Goal: Transaction & Acquisition: Purchase product/service

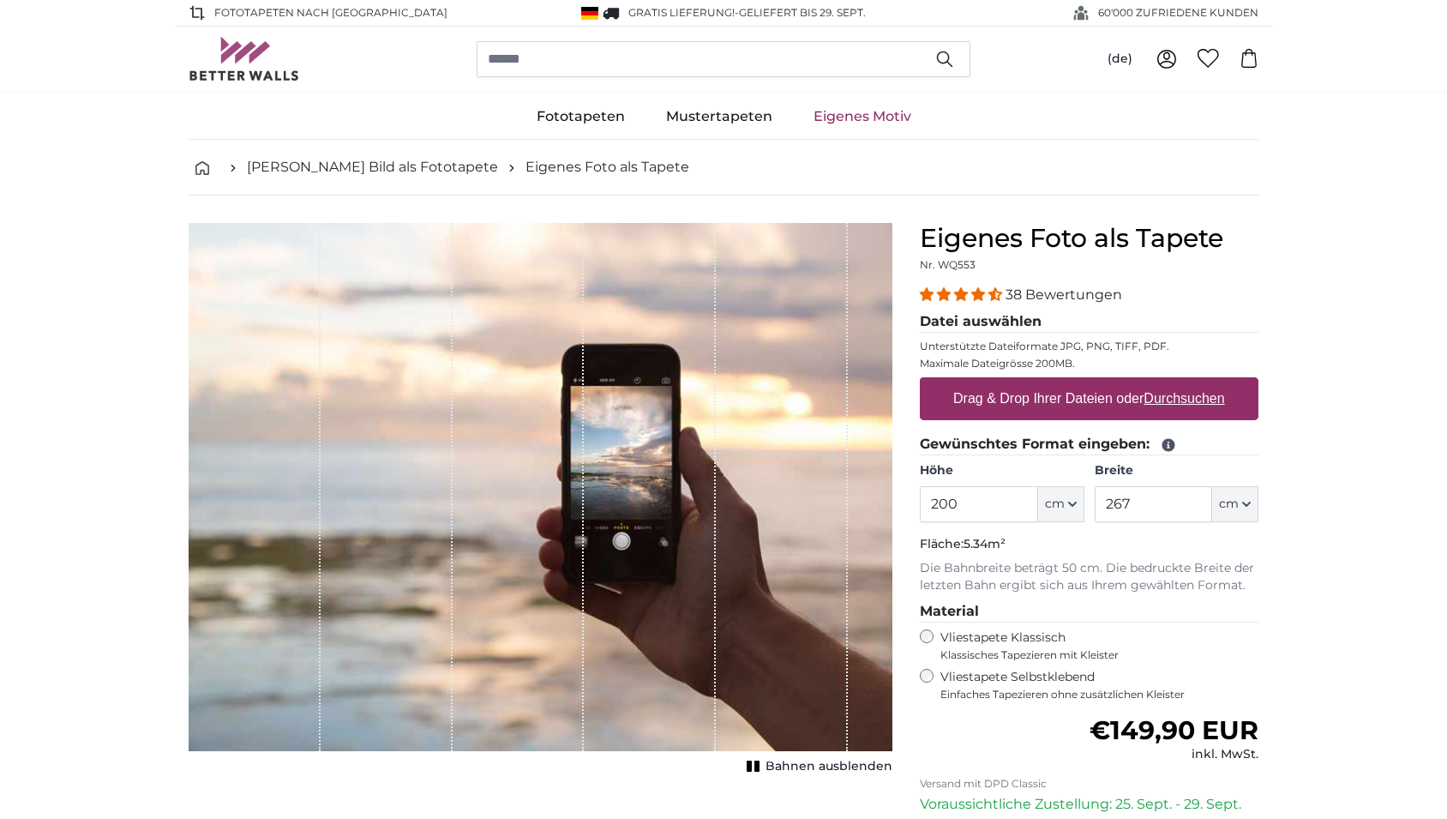
click at [1044, 401] on label "Drag & Drop Ihrer Dateien oder Durchsuchen" at bounding box center [1090, 399] width 286 height 34
click at [1044, 382] on input "Drag & Drop Ihrer Dateien oder Durchsuchen" at bounding box center [1089, 379] width 339 height 5
type input "**********"
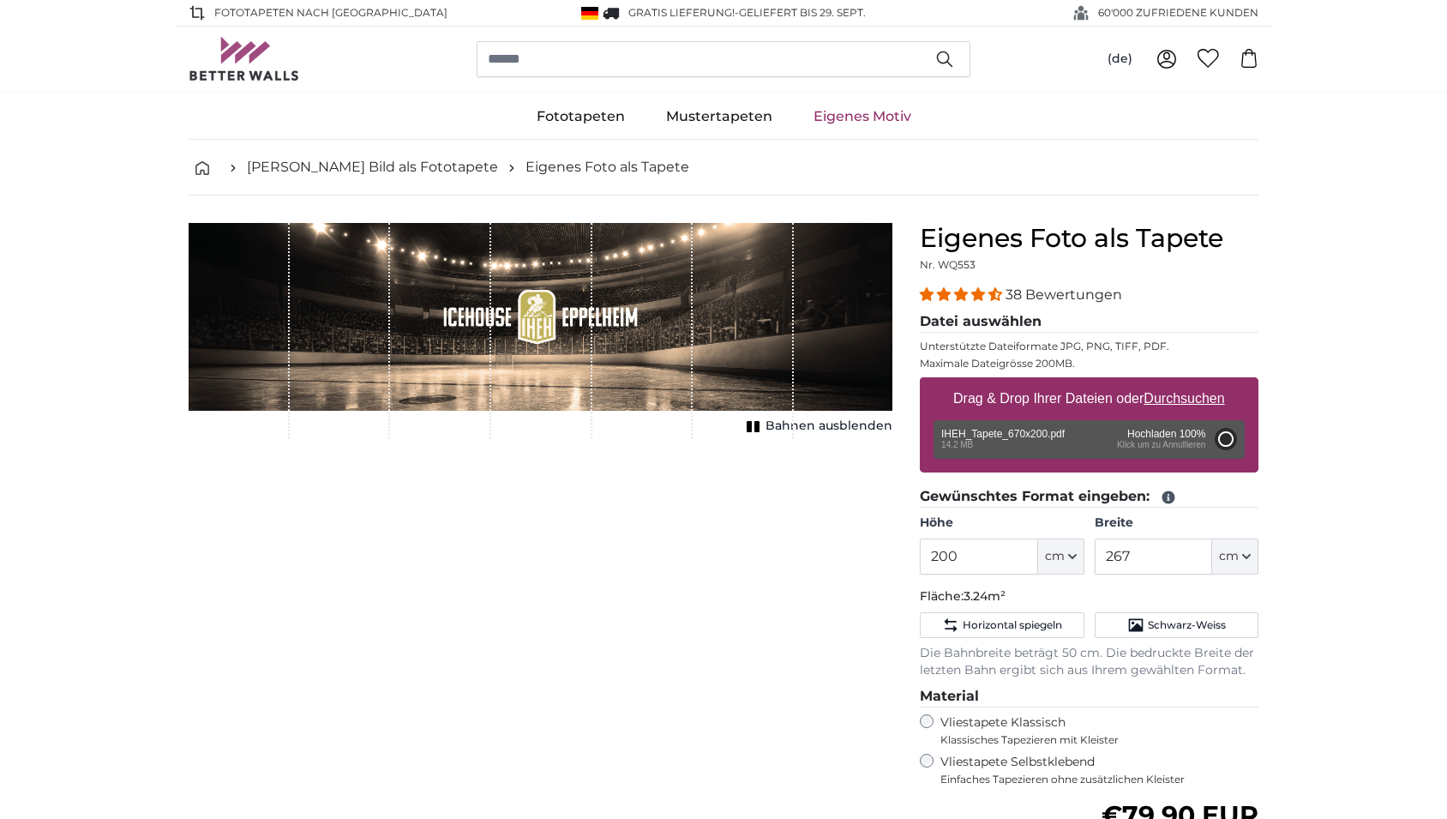
type input "93"
type input "348.8"
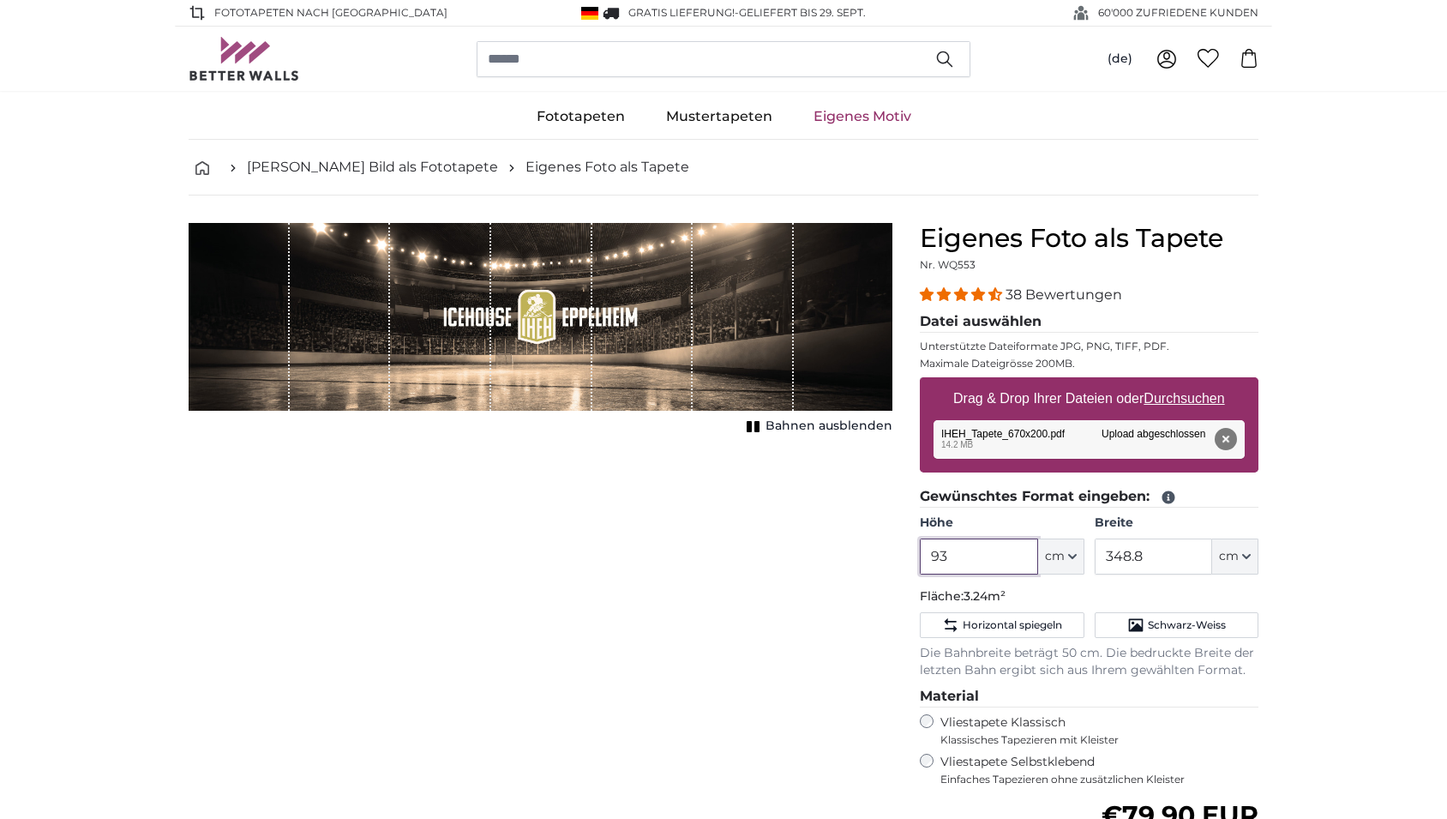
click at [972, 560] on input "93" at bounding box center [978, 557] width 117 height 36
type input "670"
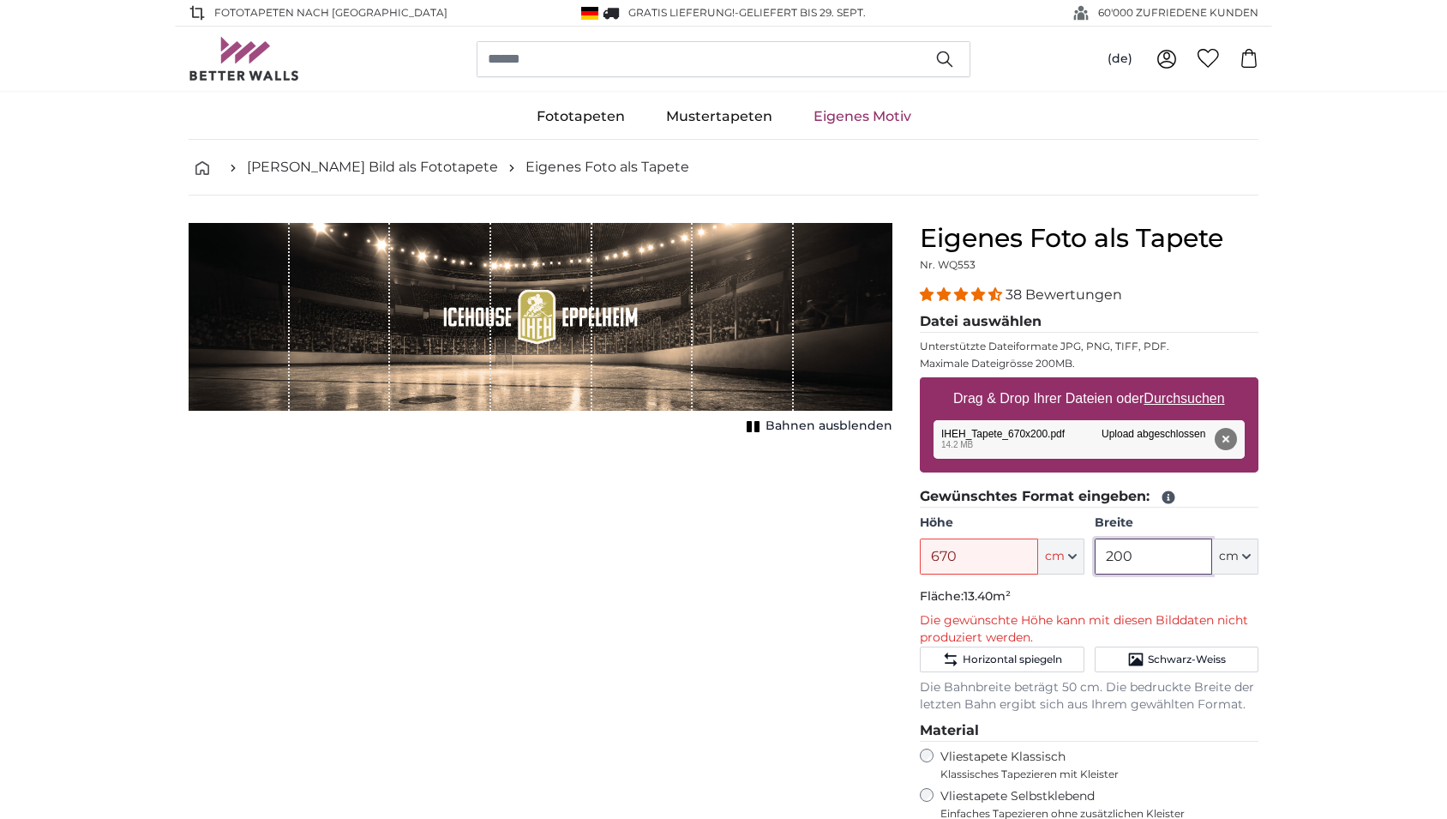
type input "200"
click at [972, 563] on input "670" at bounding box center [978, 557] width 117 height 36
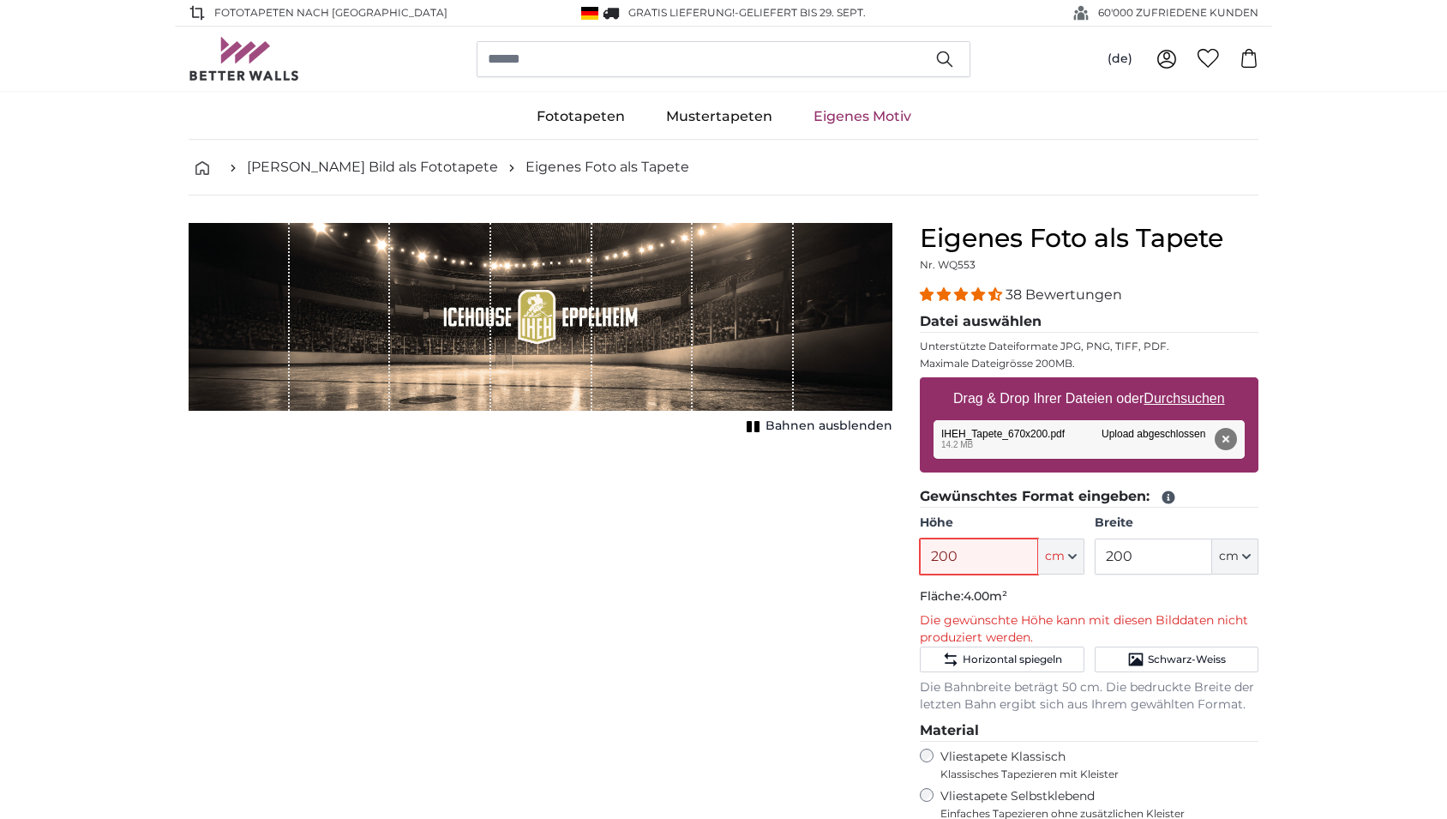
type input "200"
click at [1135, 555] on input "200" at bounding box center [1153, 557] width 117 height 36
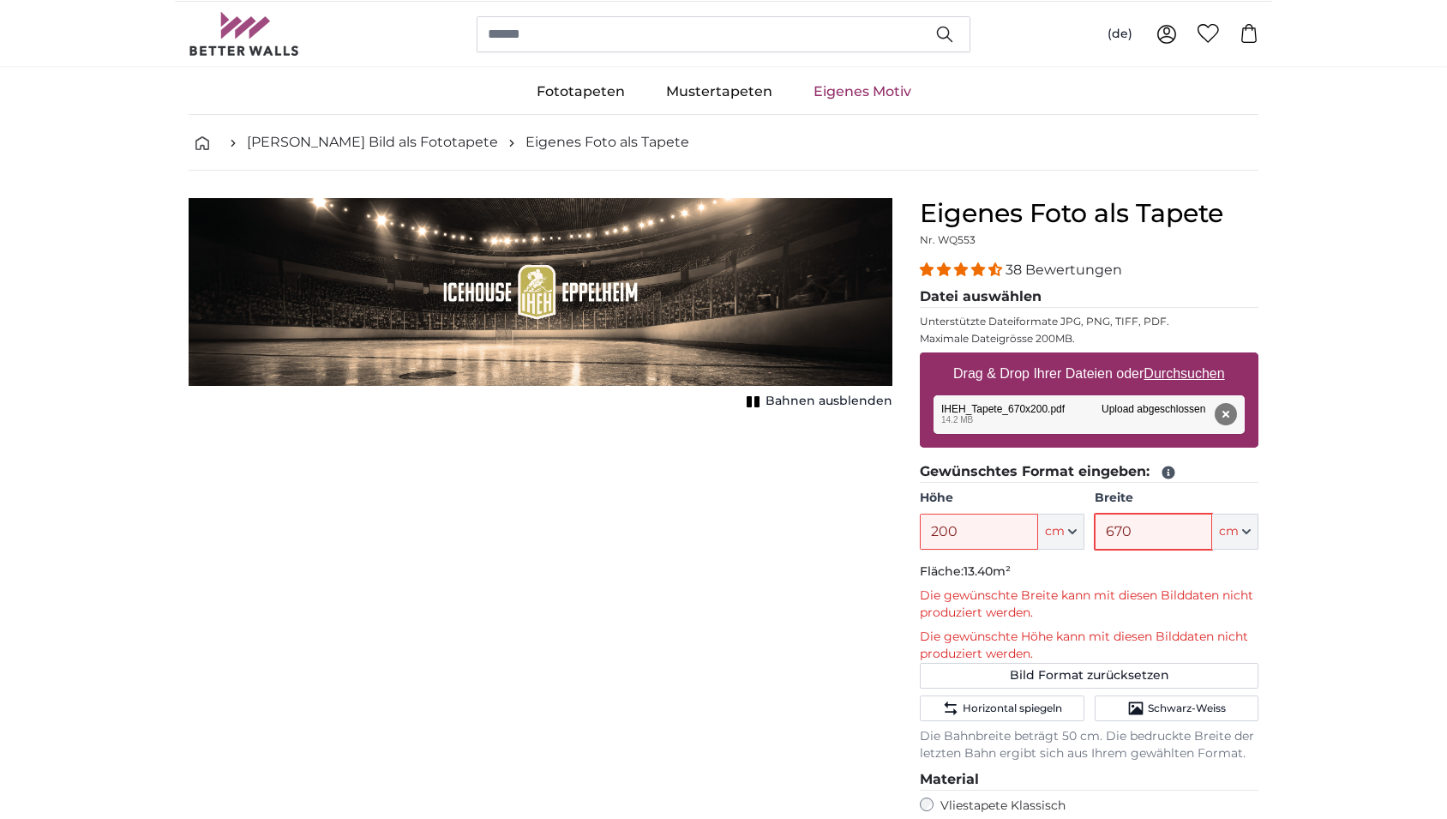
scroll to position [19, 0]
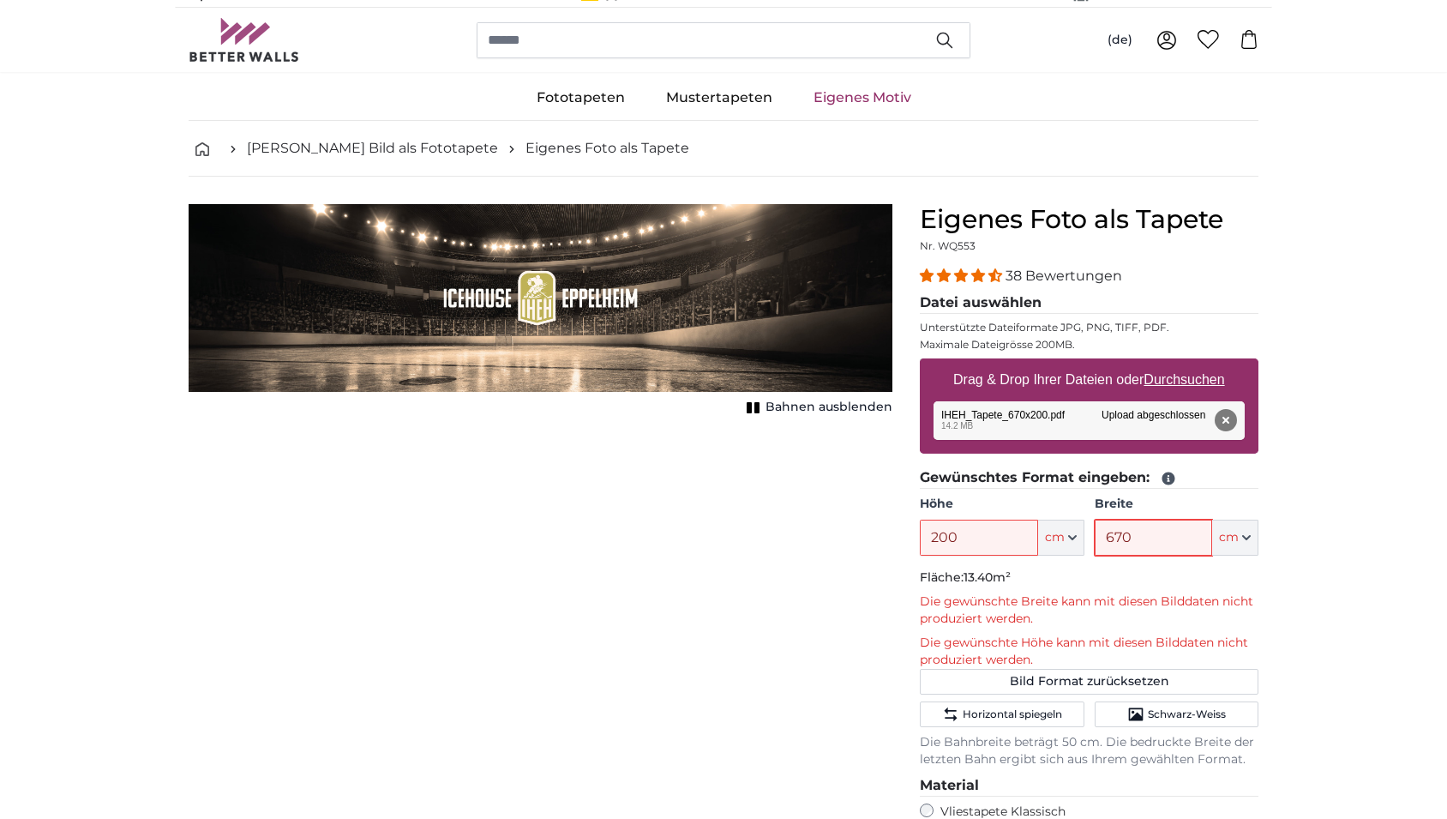
type input "670"
click at [1229, 418] on button "Entfernen" at bounding box center [1226, 420] width 22 height 22
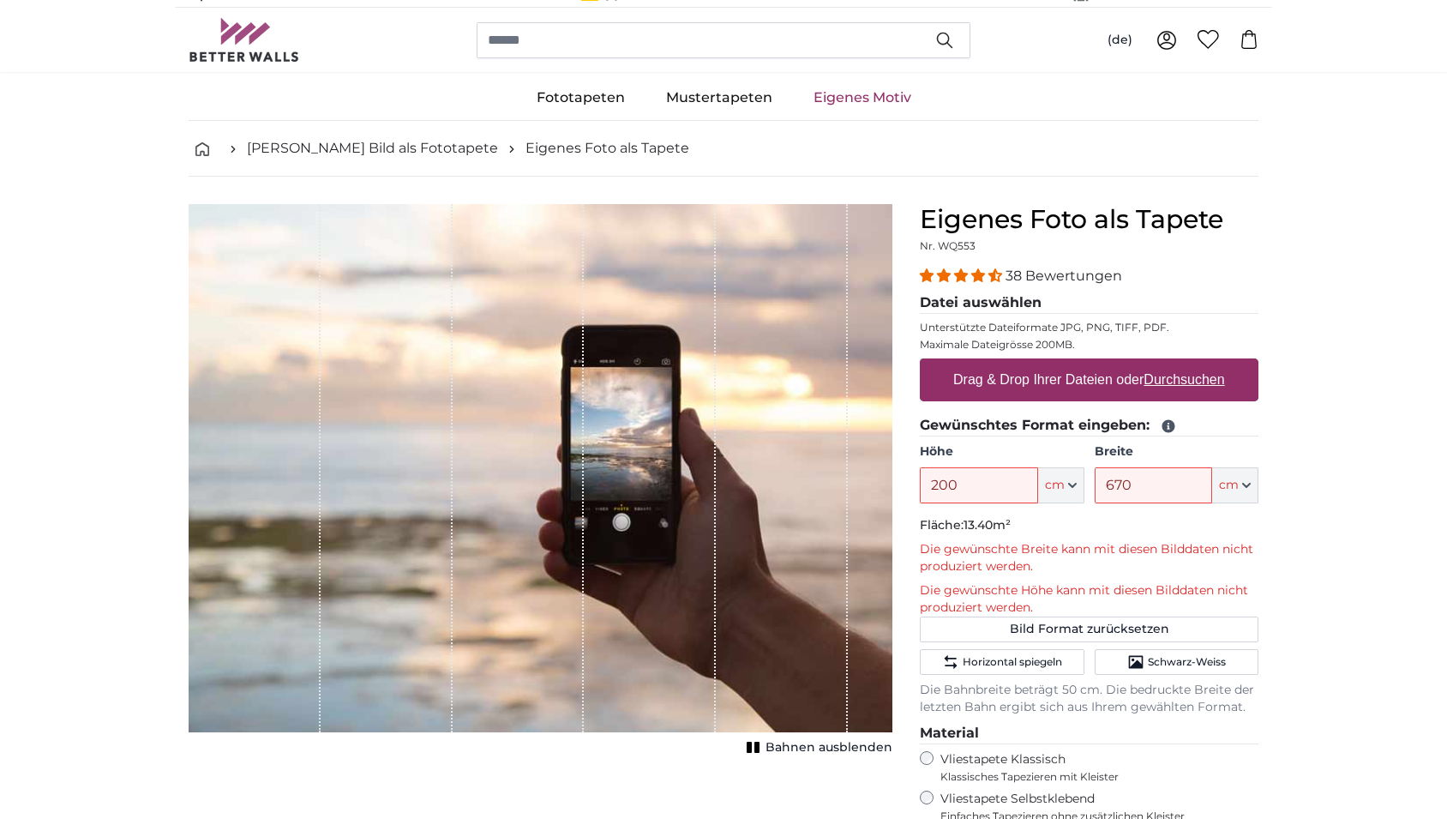
click at [1088, 385] on label "Drag & Drop Ihrer Dateien oder Durchsuchen" at bounding box center [1090, 380] width 286 height 34
click at [1088, 364] on input "Drag & Drop Ihrer Dateien oder Durchsuchen" at bounding box center [1089, 360] width 339 height 5
type input "**********"
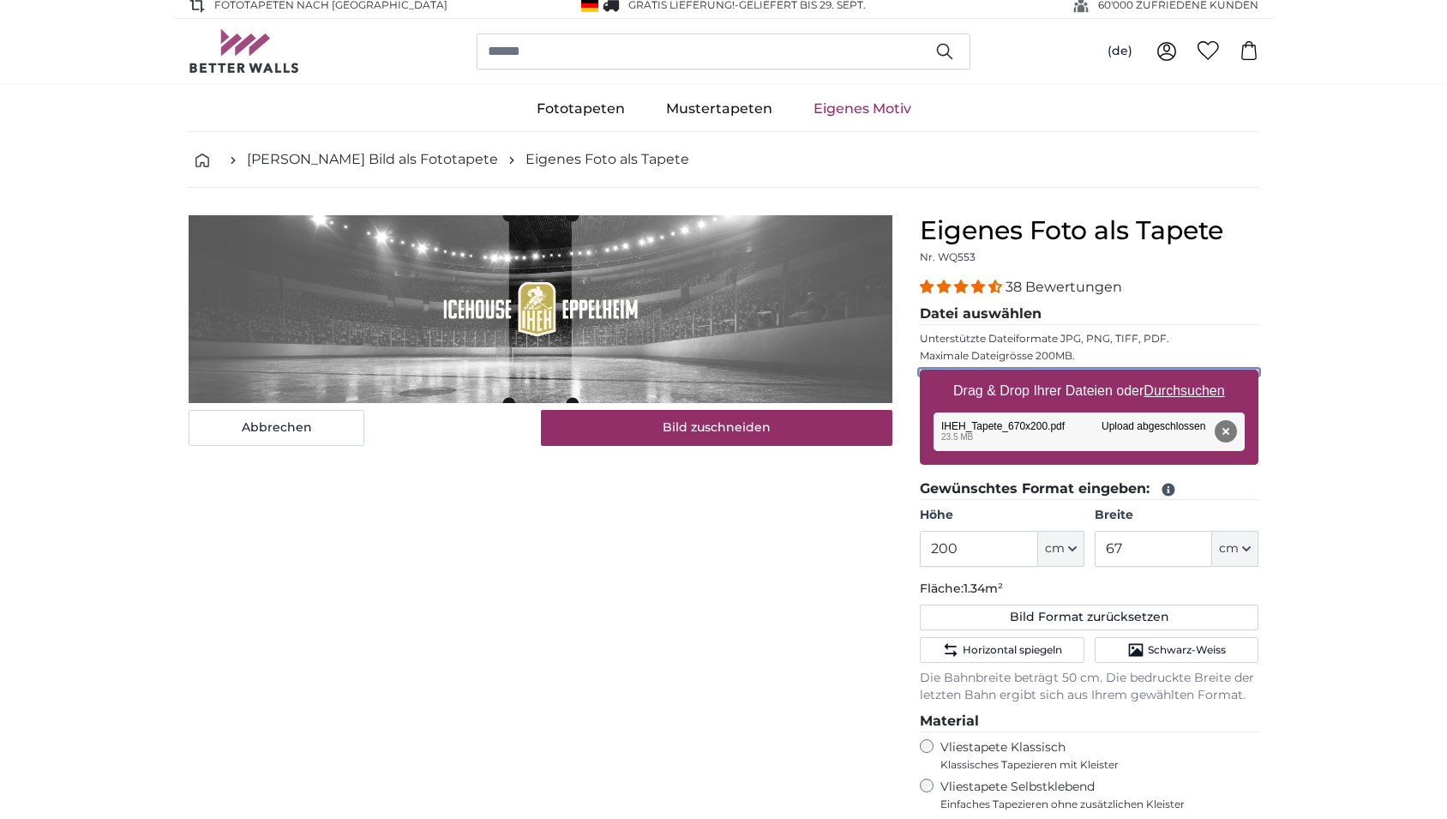
scroll to position [0, 0]
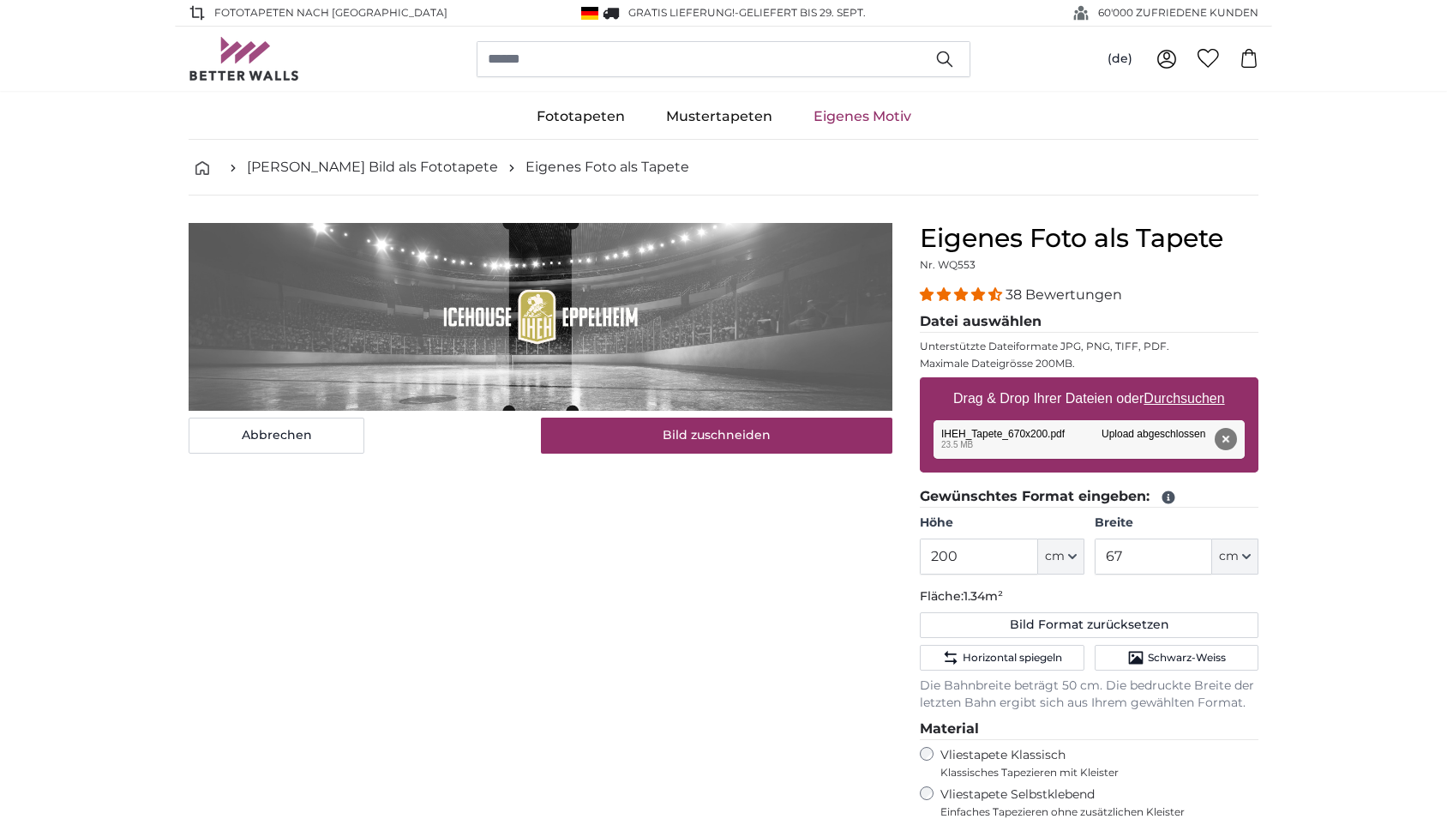
click at [1154, 561] on input "67" at bounding box center [1153, 557] width 117 height 36
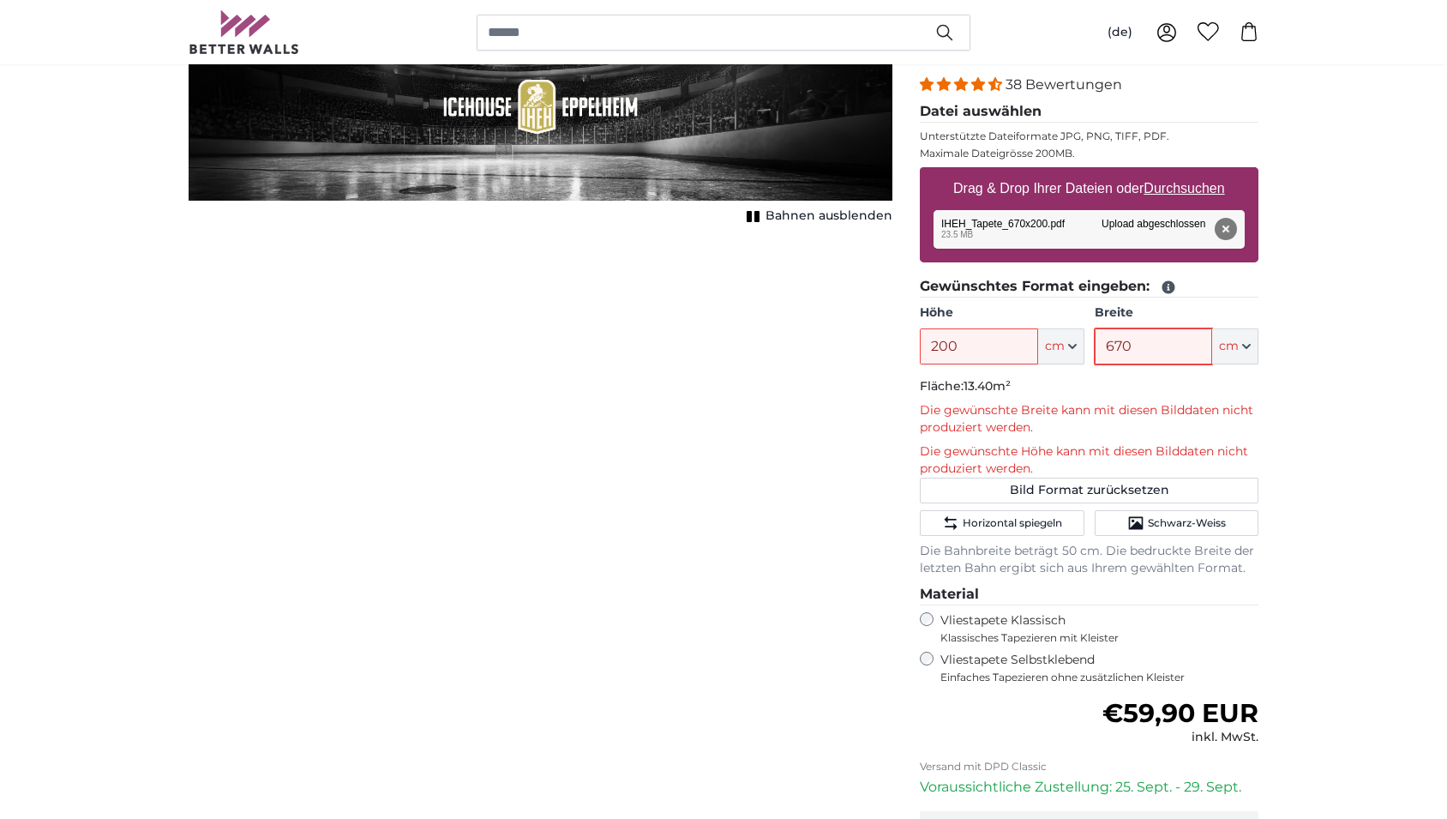
scroll to position [222, 0]
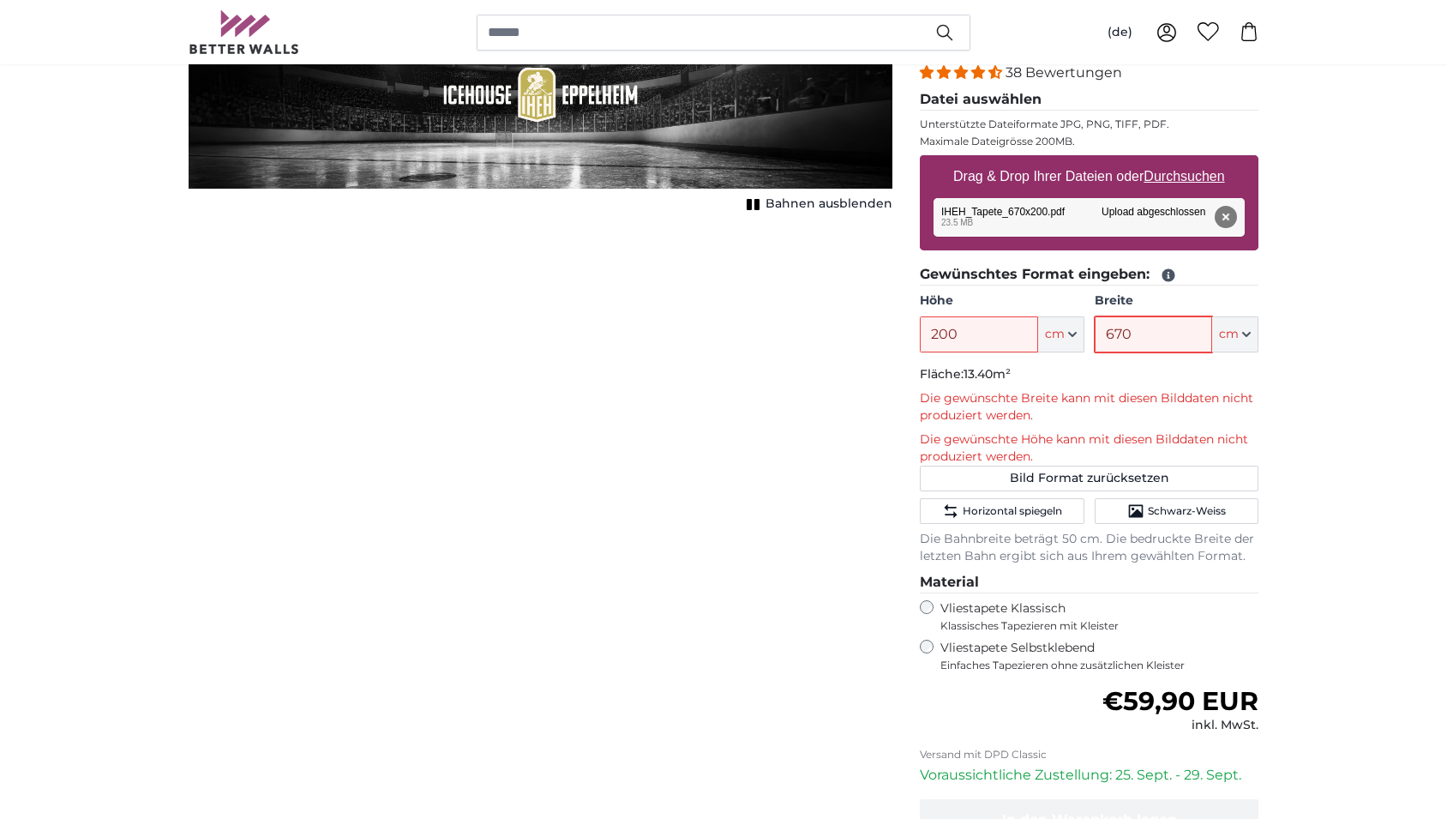
type input "670"
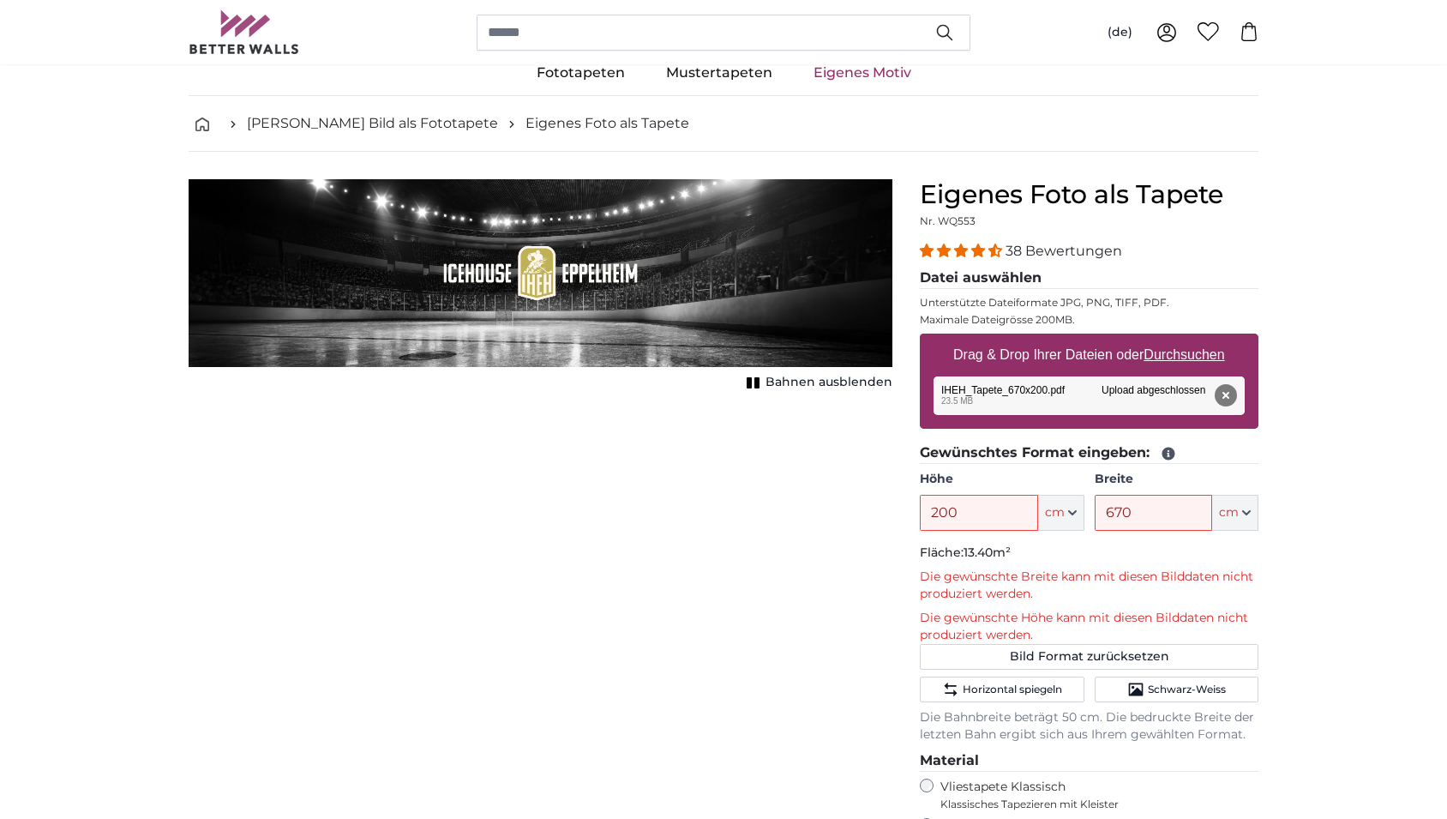
scroll to position [0, 0]
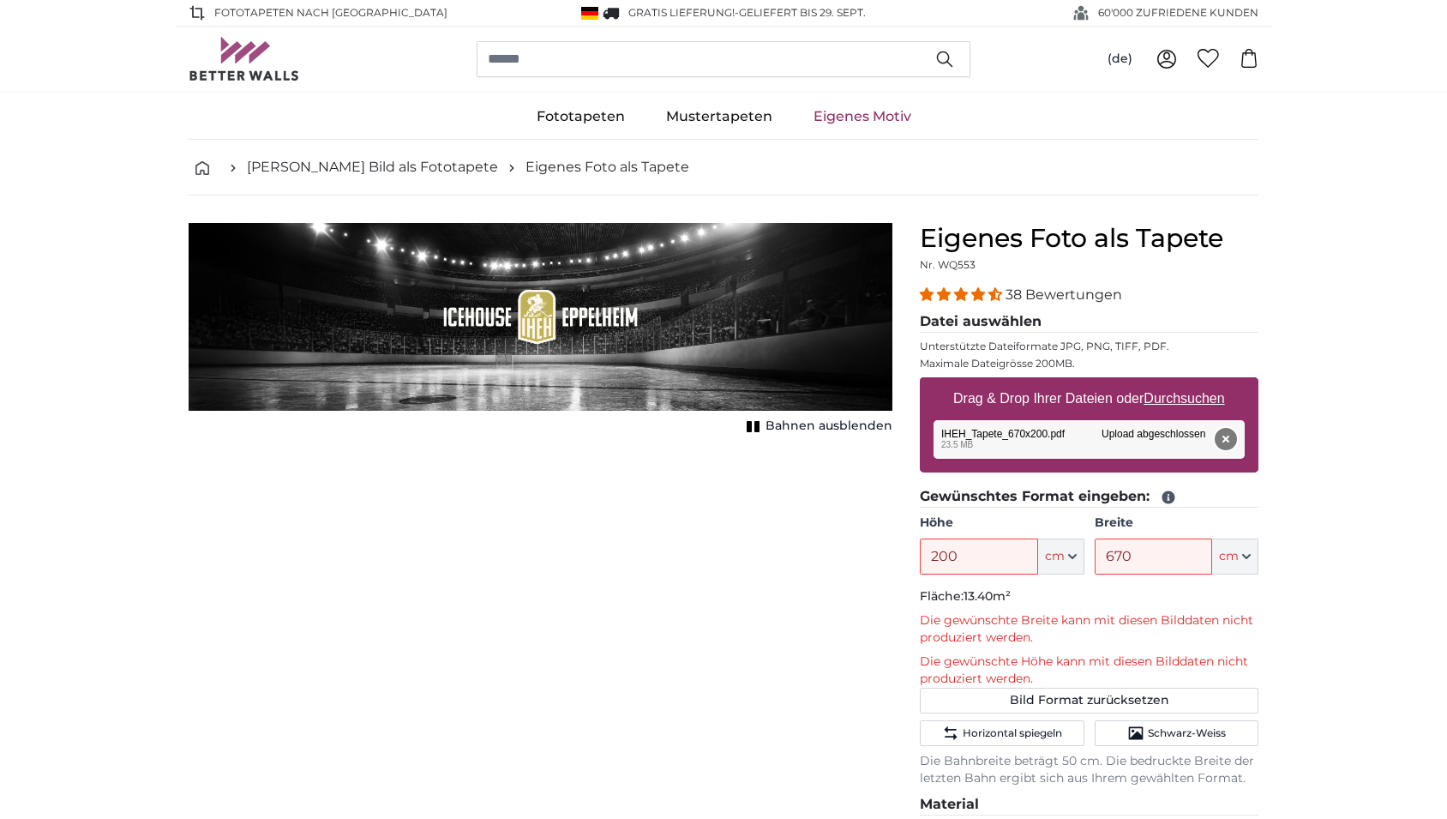
click at [1230, 443] on button "Entfernen" at bounding box center [1226, 439] width 22 height 22
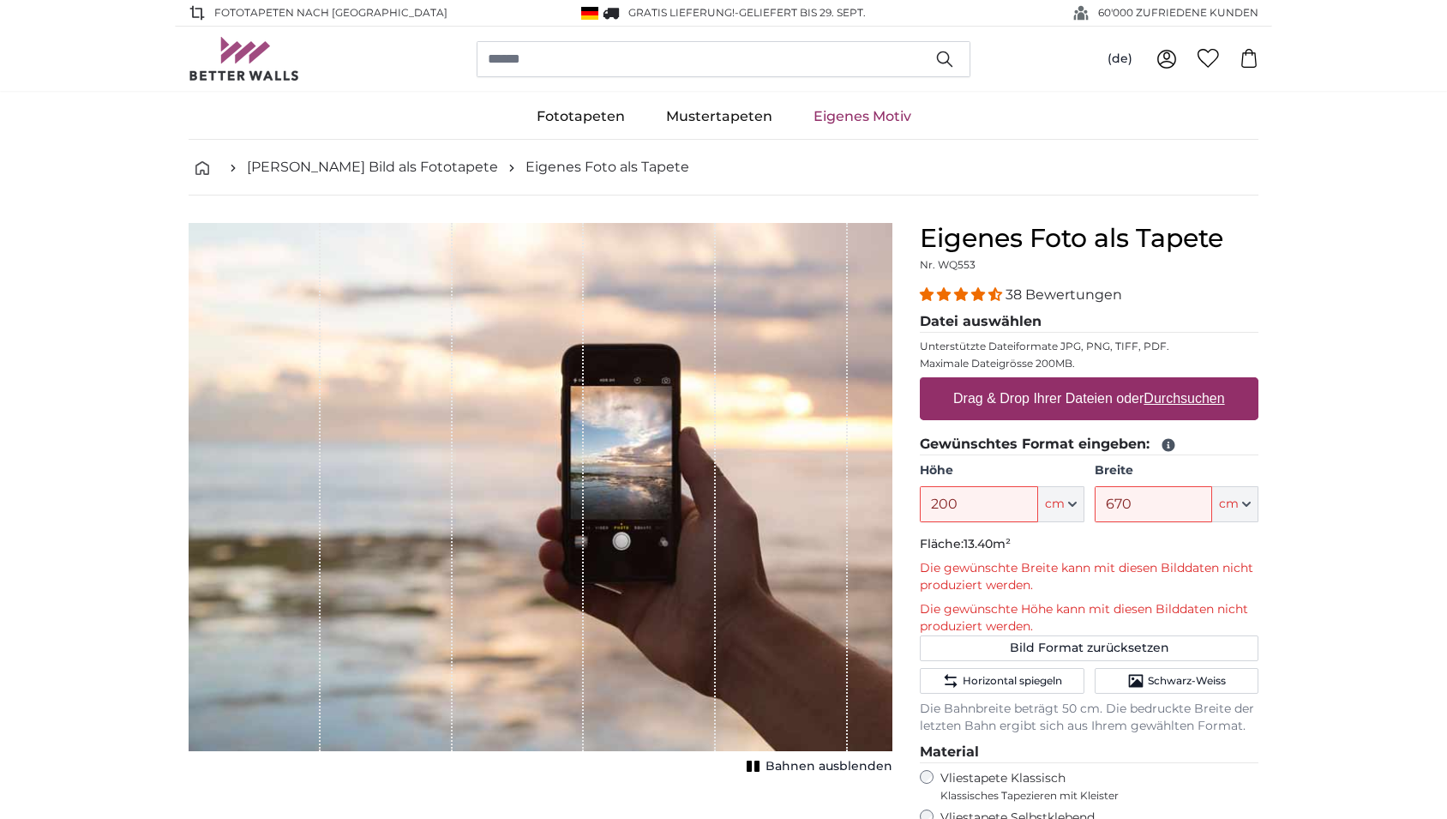
click at [1168, 401] on u "Durchsuchen" at bounding box center [1185, 398] width 81 height 15
click at [1168, 382] on input "Drag & Drop Ihrer Dateien oder Durchsuchen" at bounding box center [1089, 379] width 339 height 5
type input "**********"
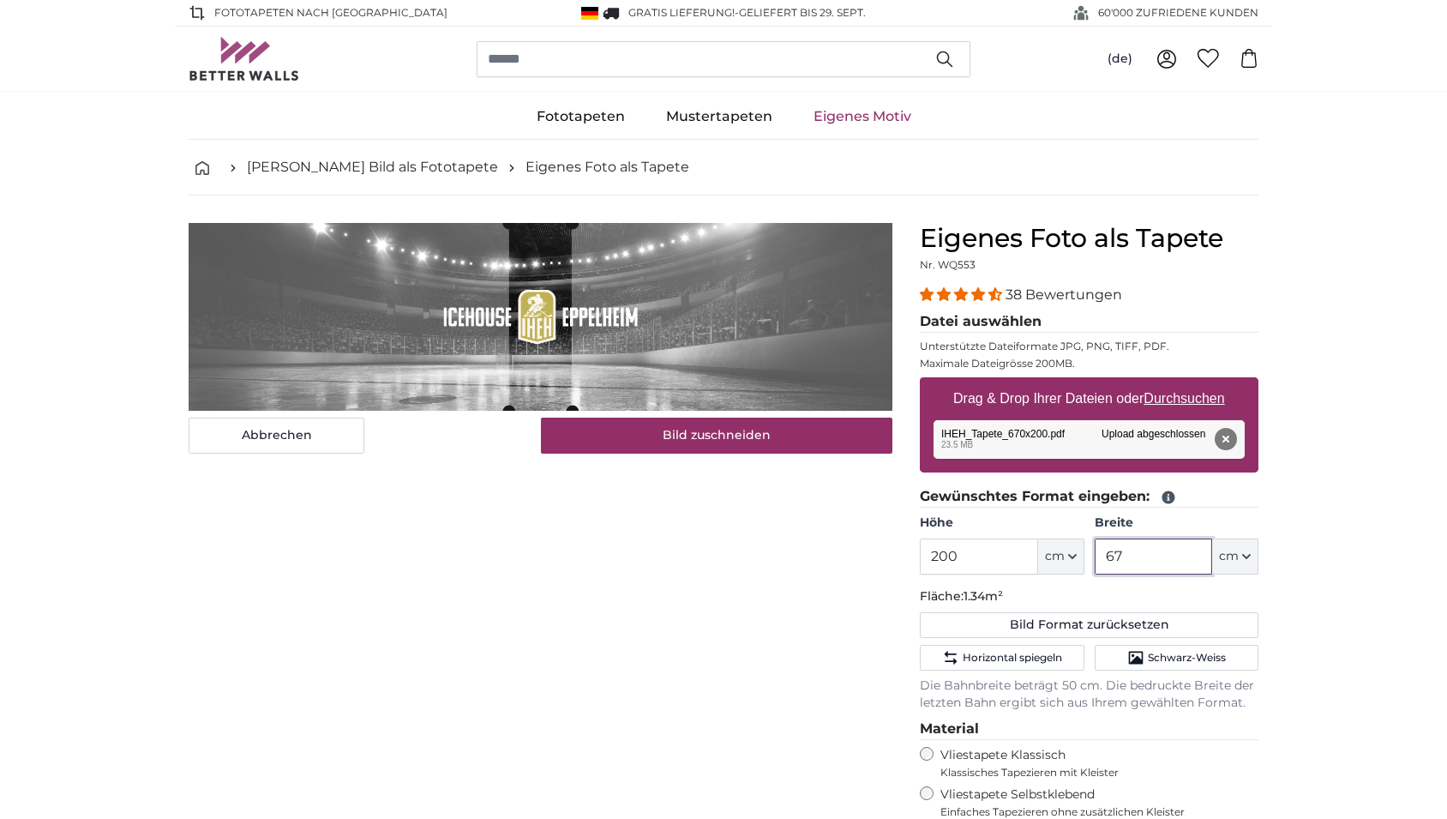
click at [1160, 564] on input "67" at bounding box center [1153, 557] width 117 height 36
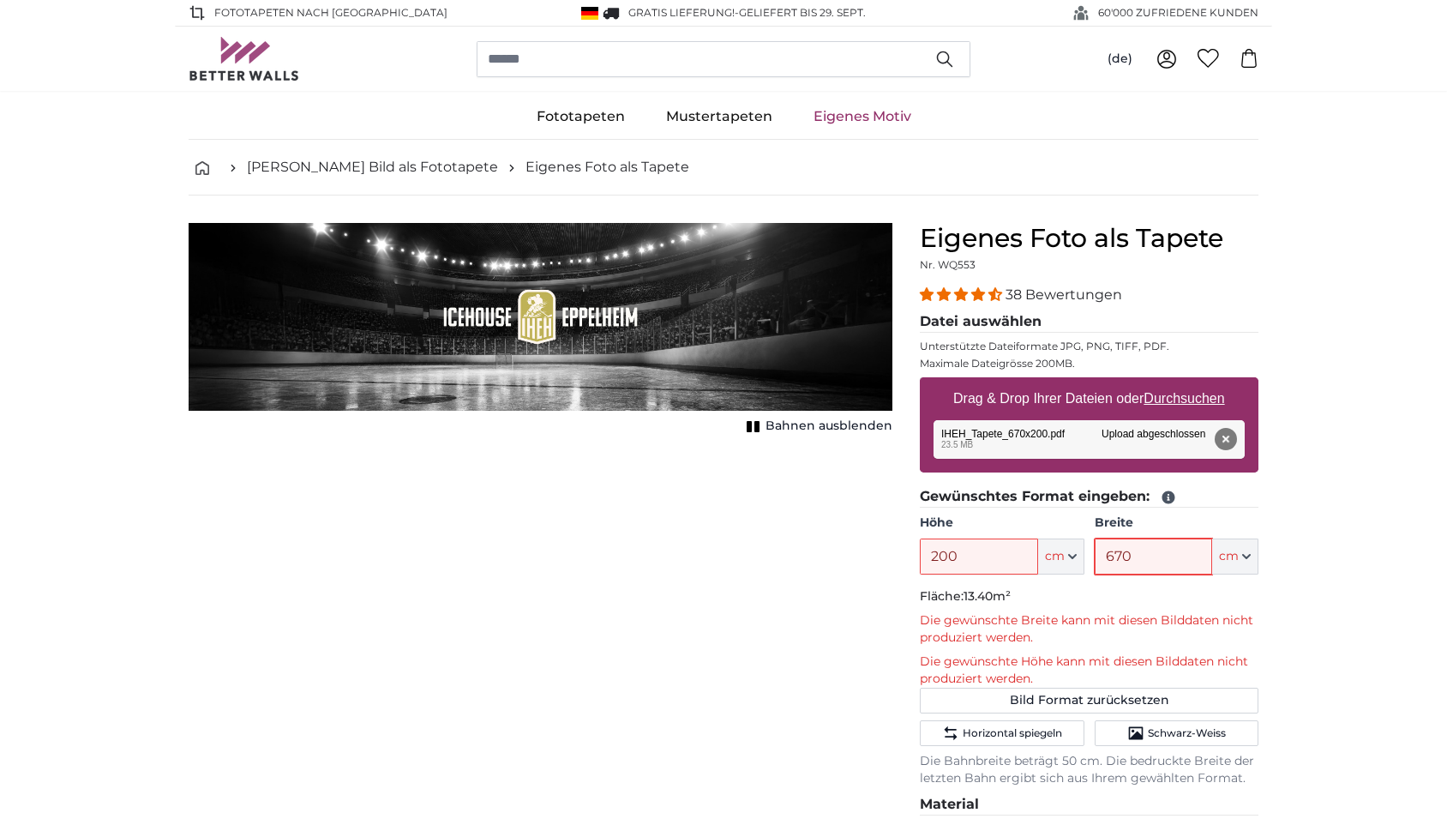
type input "670"
click at [815, 430] on span "Bahnen ausblenden" at bounding box center [829, 426] width 127 height 17
click at [815, 430] on span "Bahnen einblenden" at bounding box center [830, 426] width 126 height 17
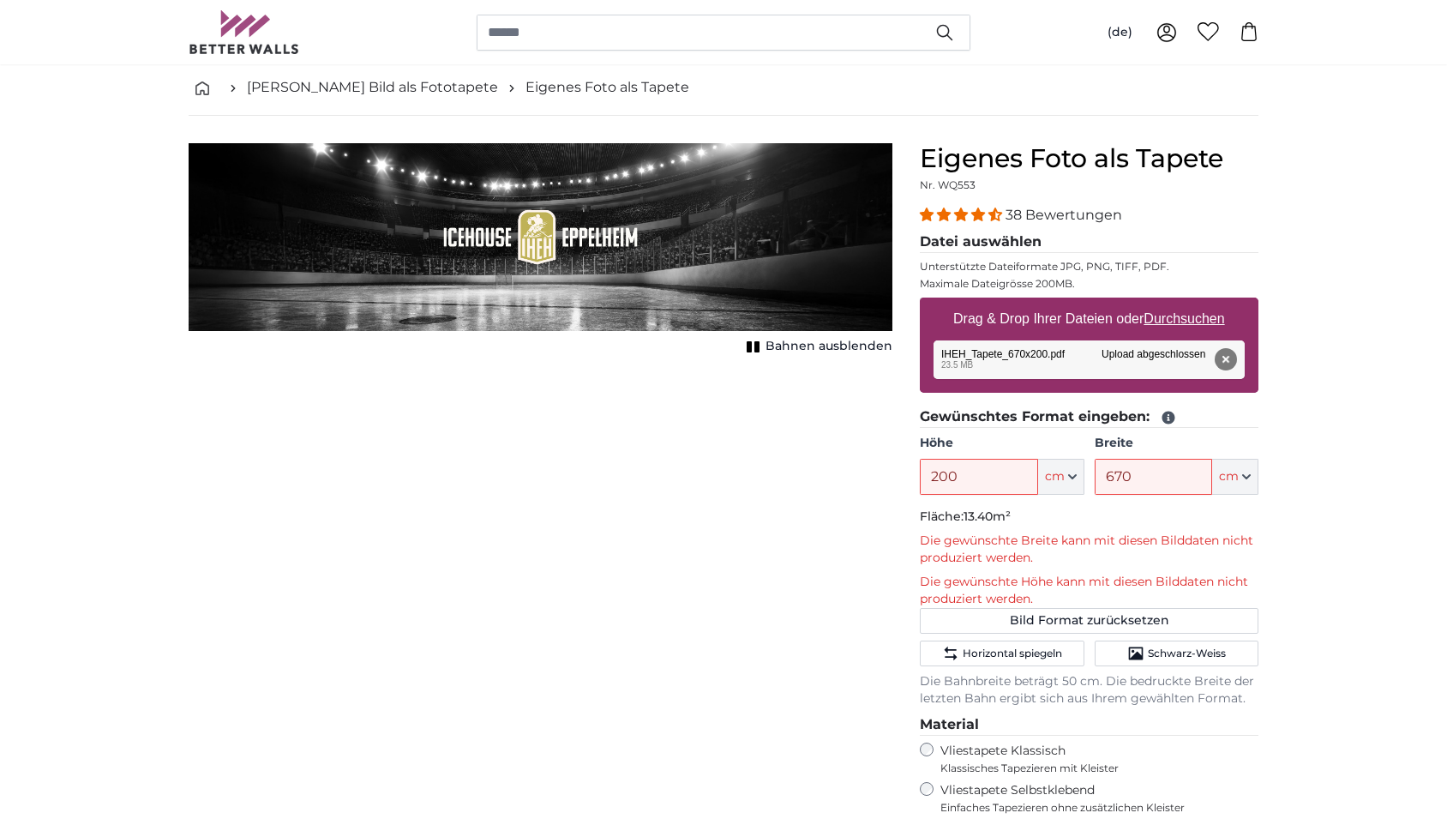
scroll to position [83, 0]
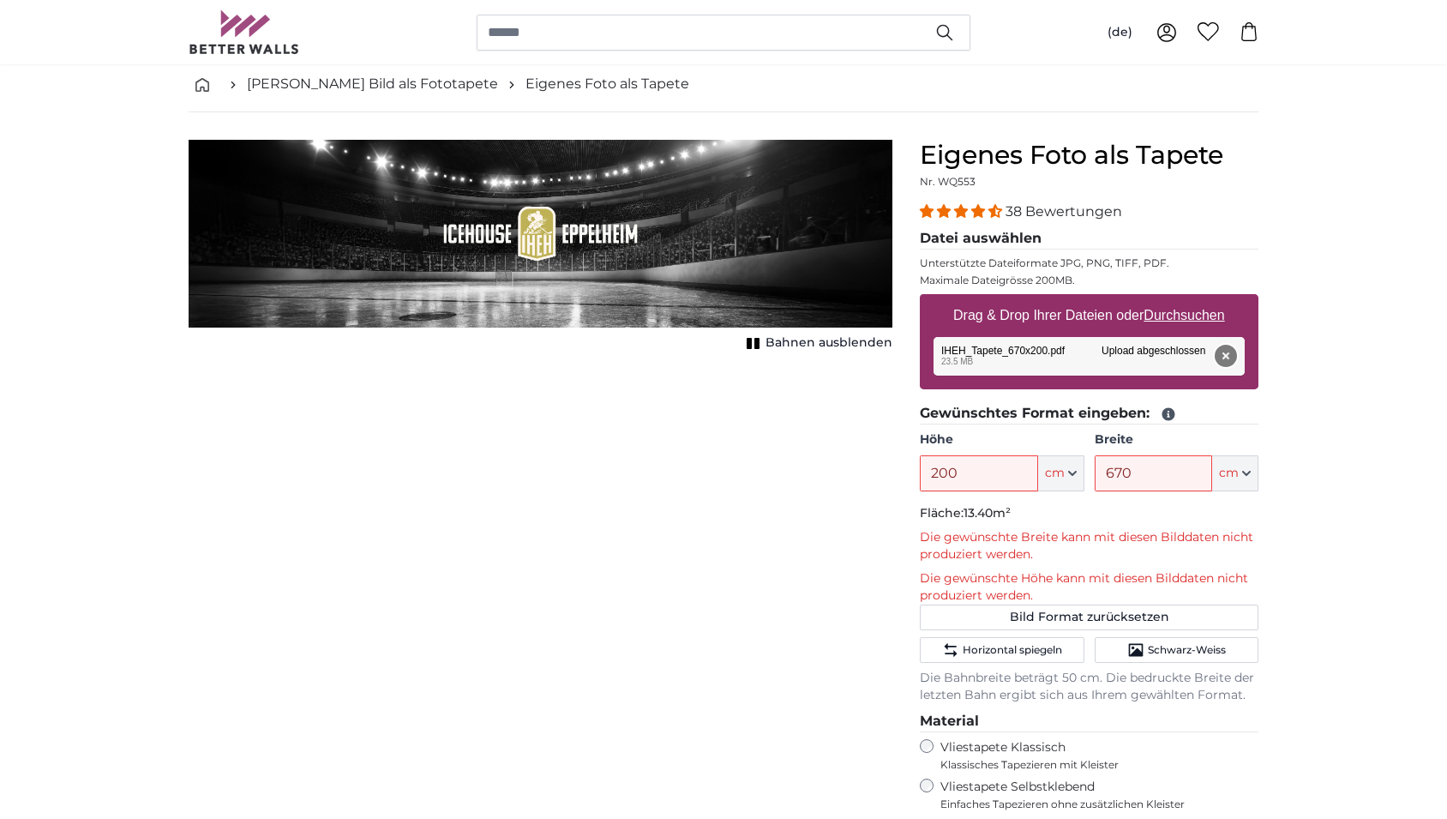
click at [1230, 360] on button "Entfernen" at bounding box center [1226, 356] width 22 height 22
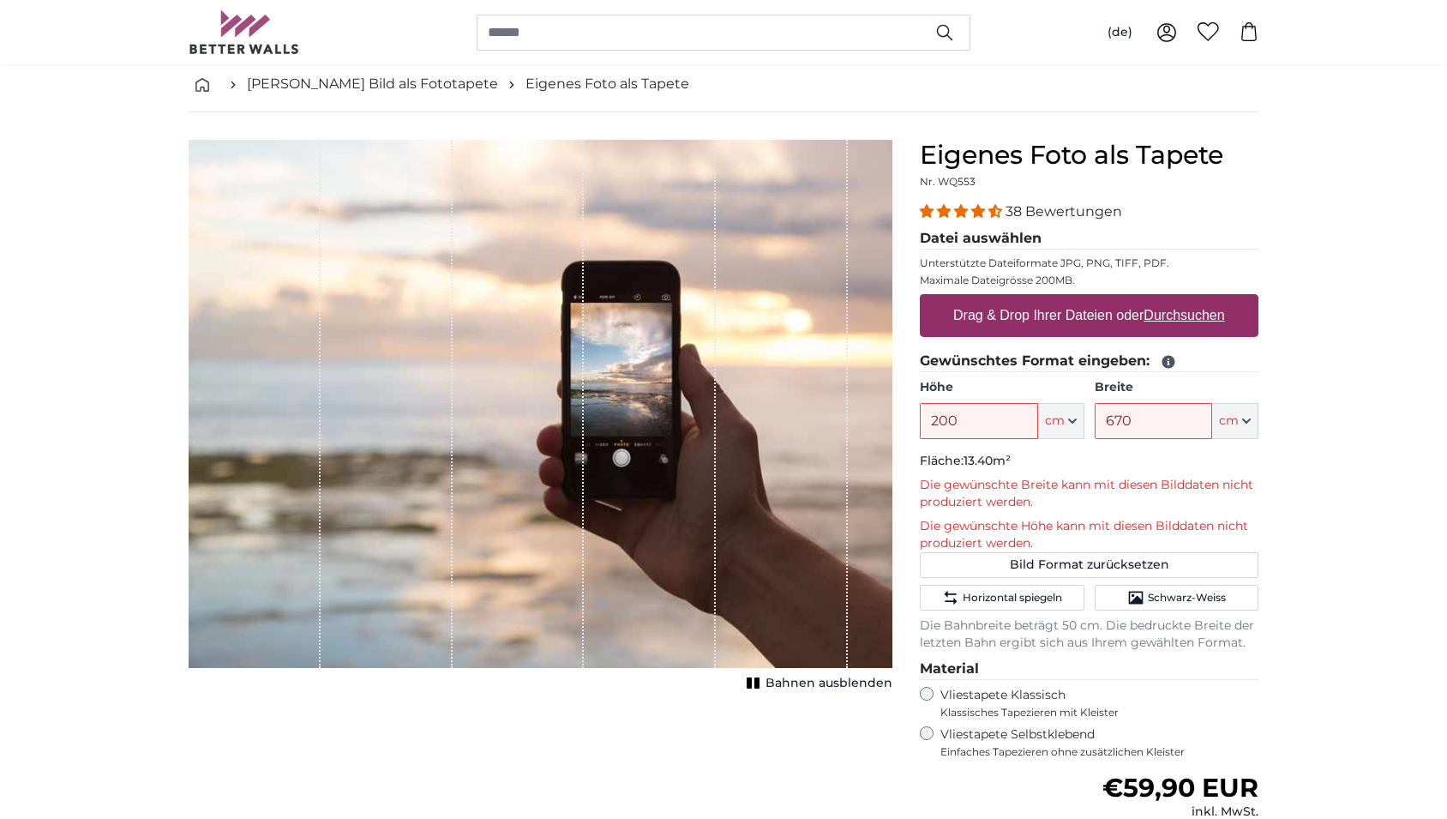
click at [1180, 322] on u "Durchsuchen" at bounding box center [1185, 315] width 81 height 15
click at [1180, 299] on input "Drag & Drop Ihrer Dateien oder Durchsuchen" at bounding box center [1089, 296] width 339 height 5
type input "**********"
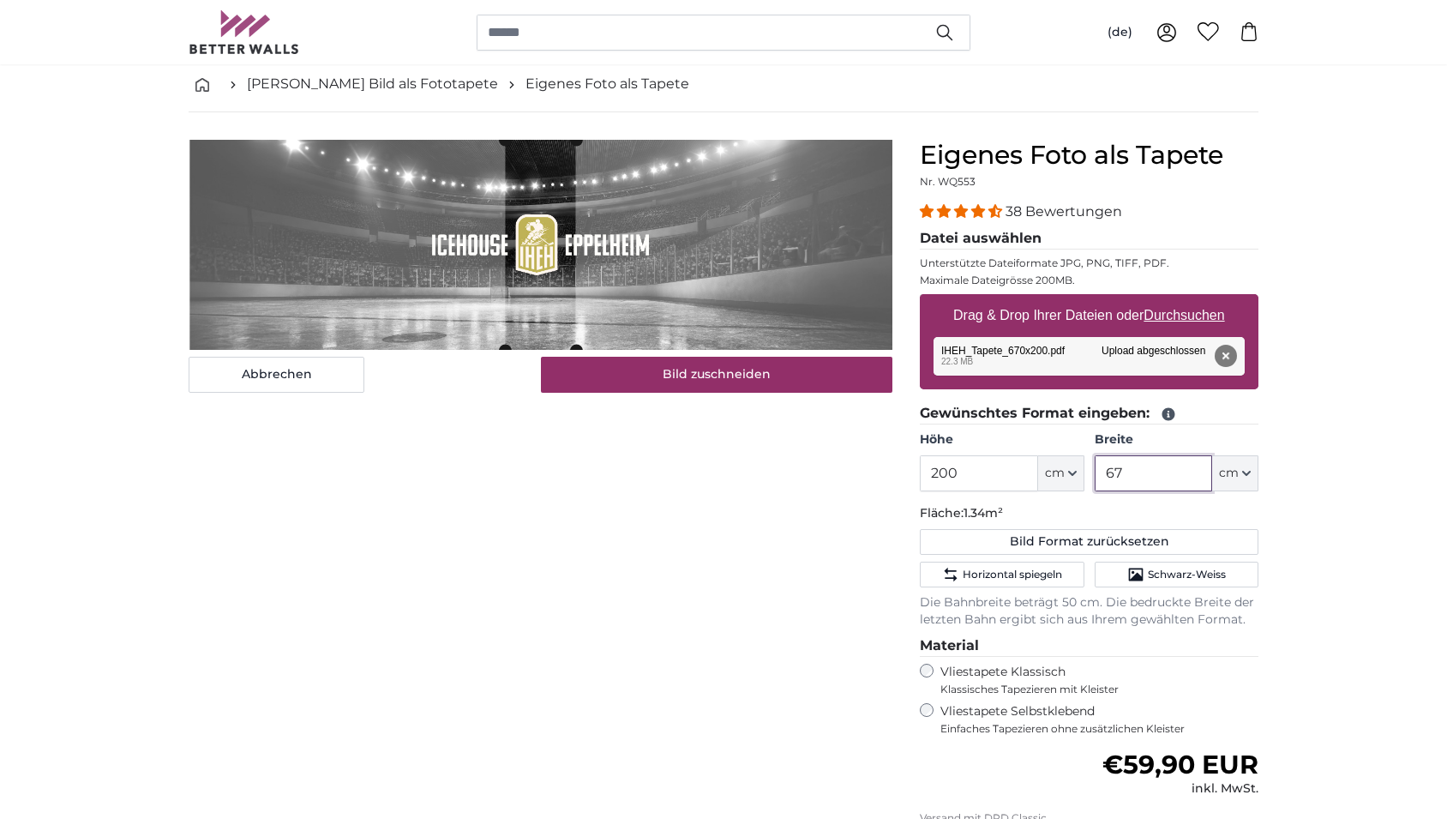
click at [1158, 477] on input "67" at bounding box center [1153, 473] width 117 height 36
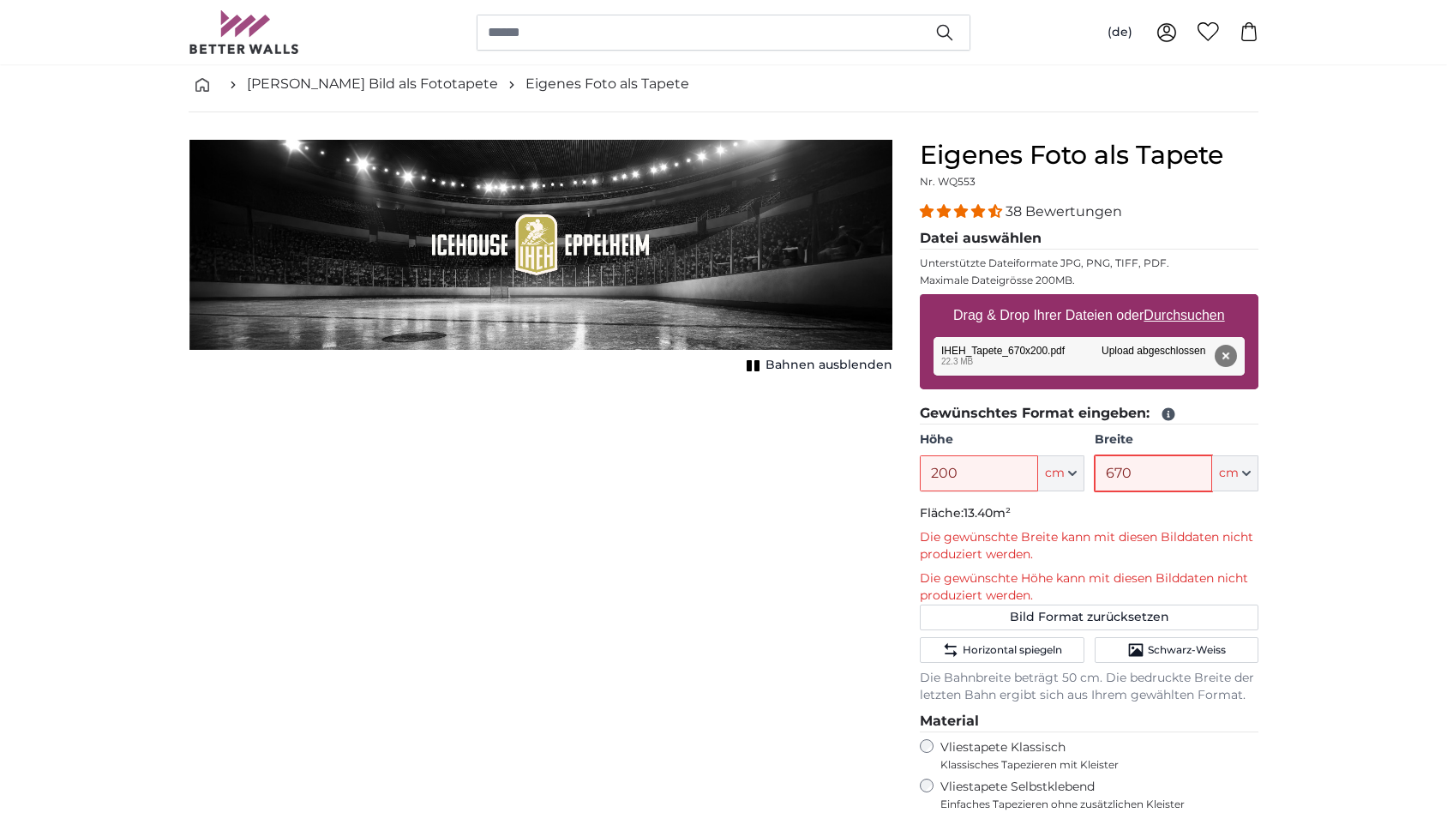
type input "670"
click at [1228, 354] on button "Entfernen" at bounding box center [1226, 356] width 22 height 22
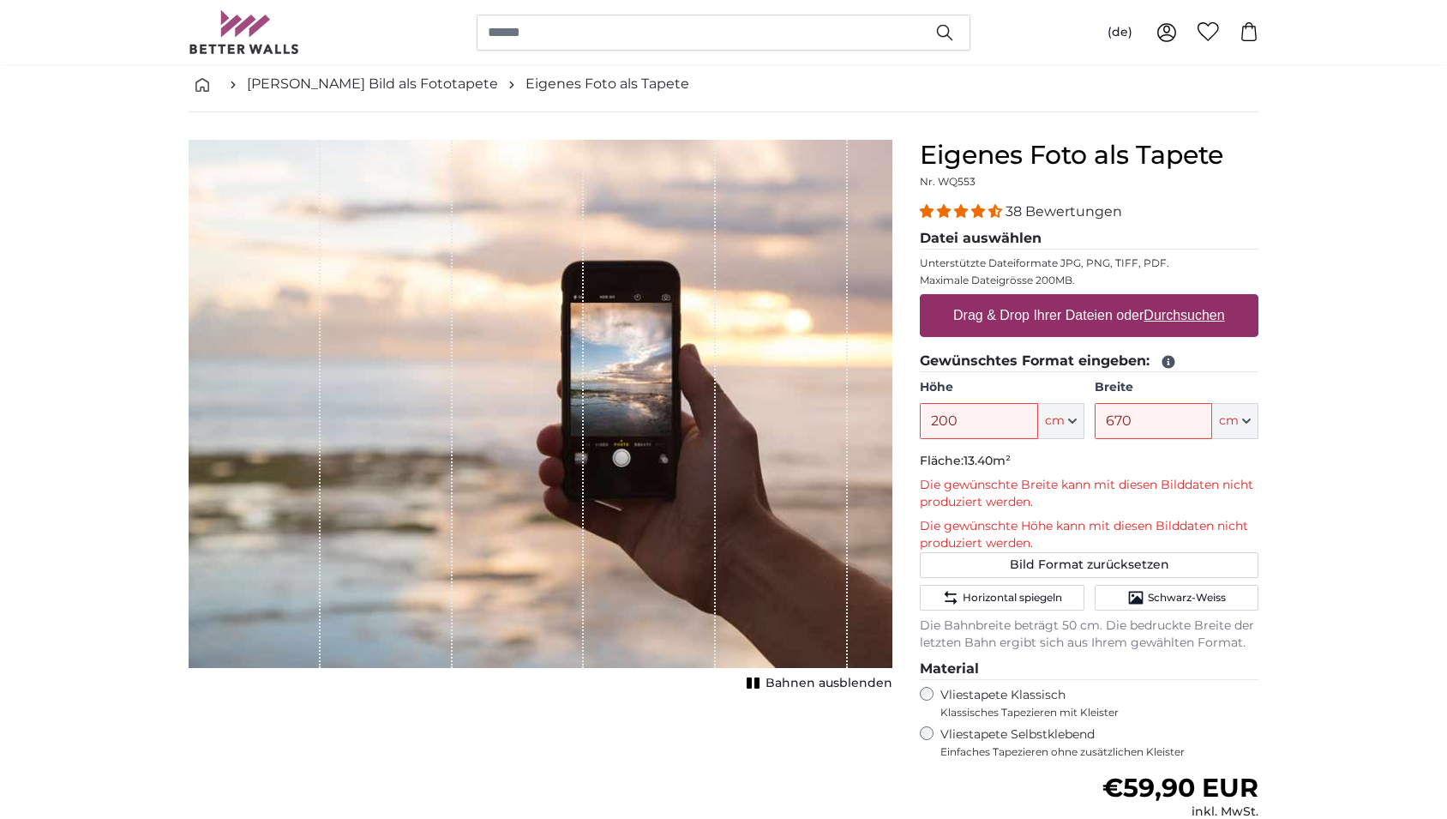
click at [1185, 321] on u "Durchsuchen" at bounding box center [1185, 315] width 81 height 15
click at [1185, 299] on input "Drag & Drop Ihrer Dateien oder Durchsuchen" at bounding box center [1089, 296] width 339 height 5
type input "**********"
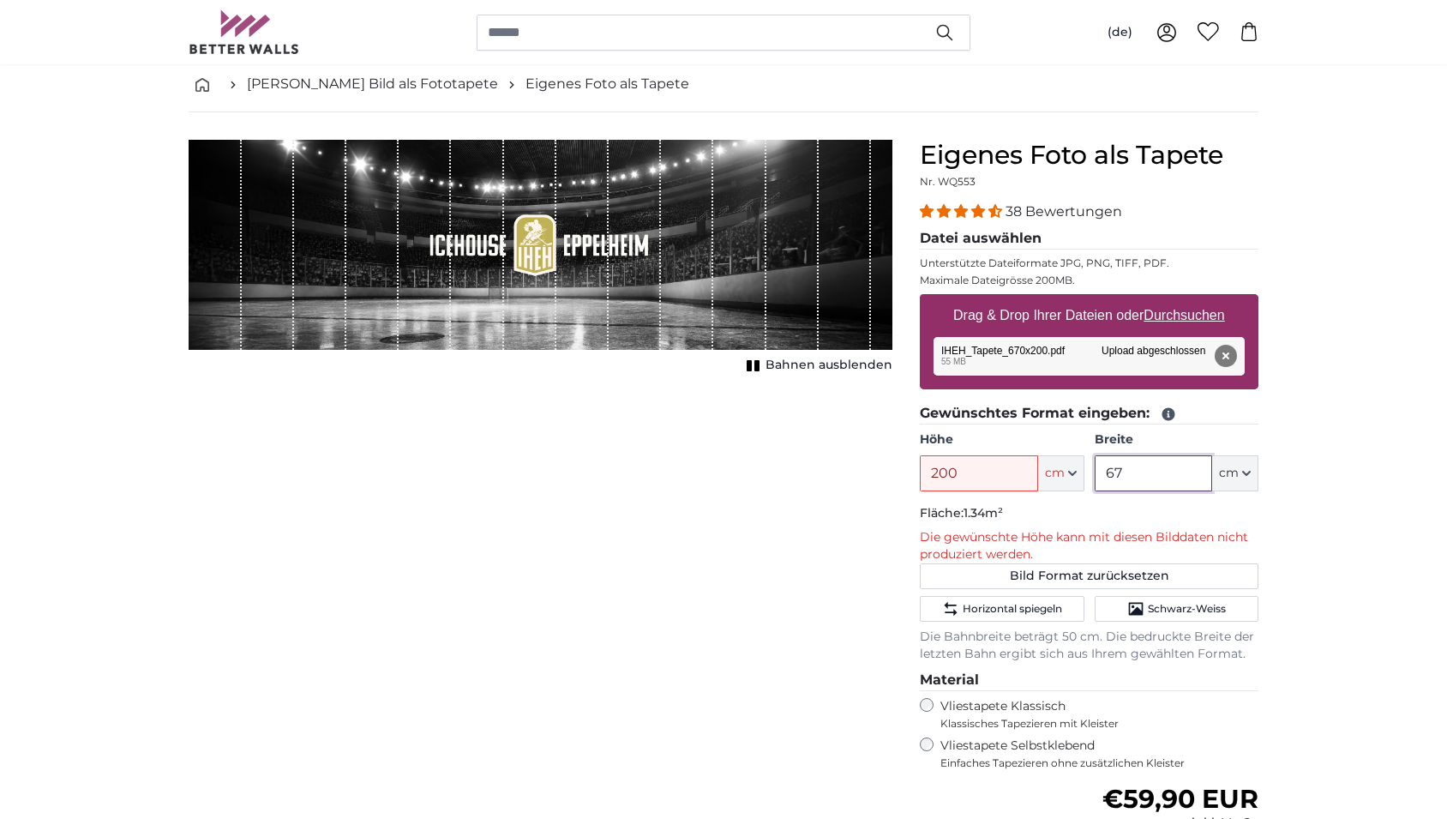
click at [1139, 479] on input "67" at bounding box center [1153, 473] width 117 height 36
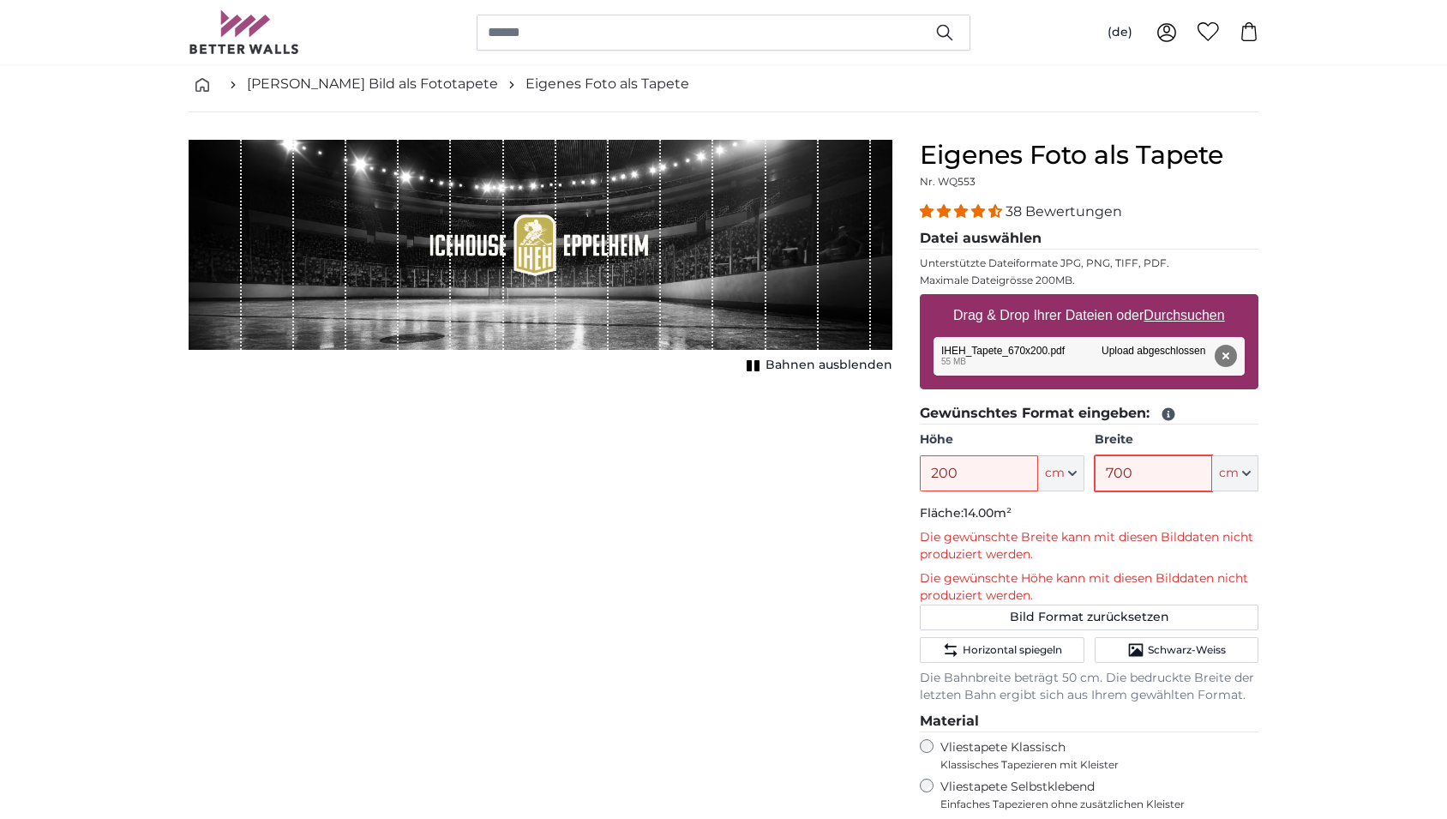
type input "700"
click at [950, 472] on input "200" at bounding box center [978, 473] width 117 height 36
type input "220"
click at [803, 572] on div "Abbrechen Bild zuschneiden Bahnen ausblenden" at bounding box center [540, 623] width 731 height 966
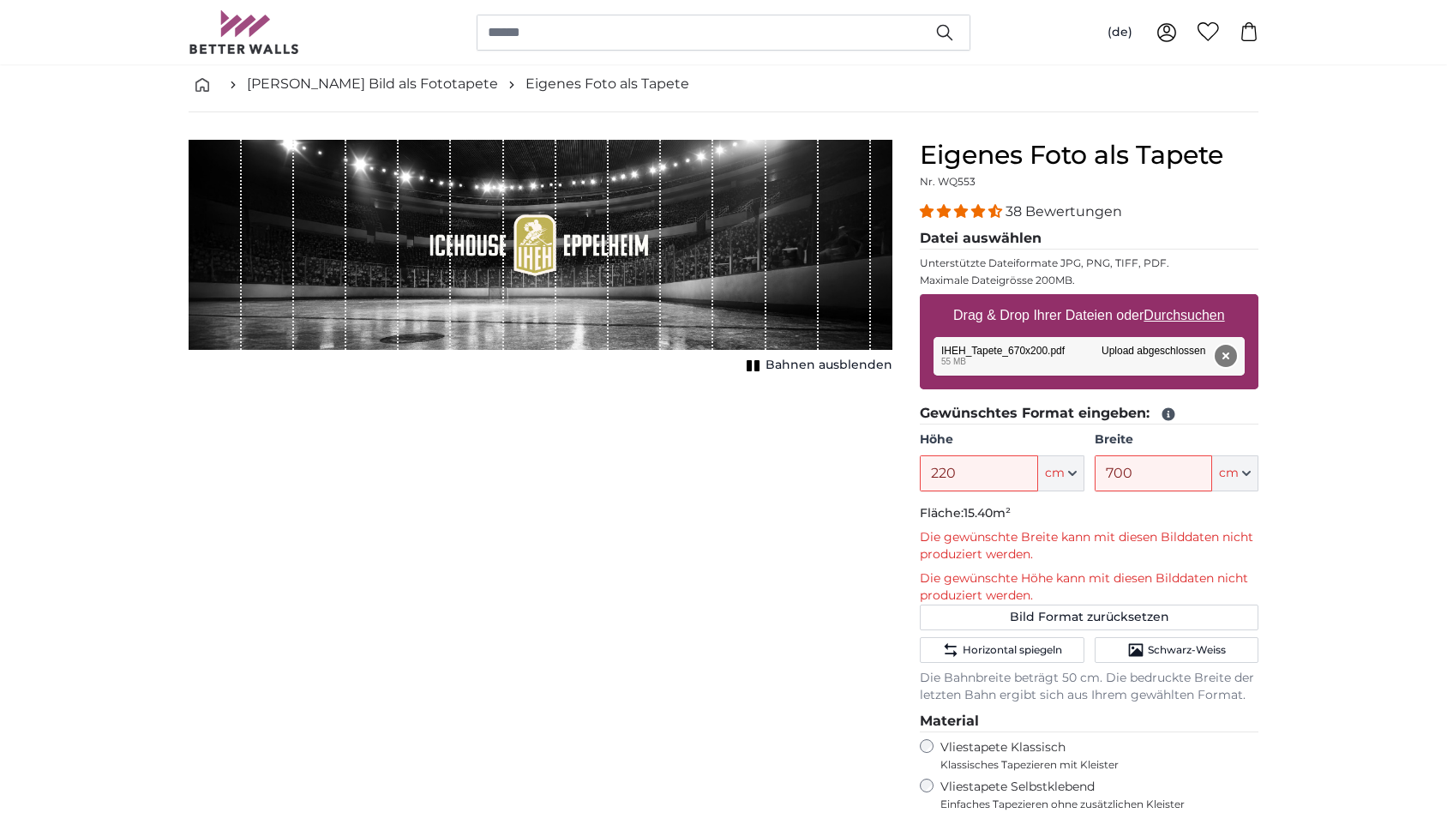
click at [1224, 358] on button "Entfernen" at bounding box center [1226, 356] width 22 height 22
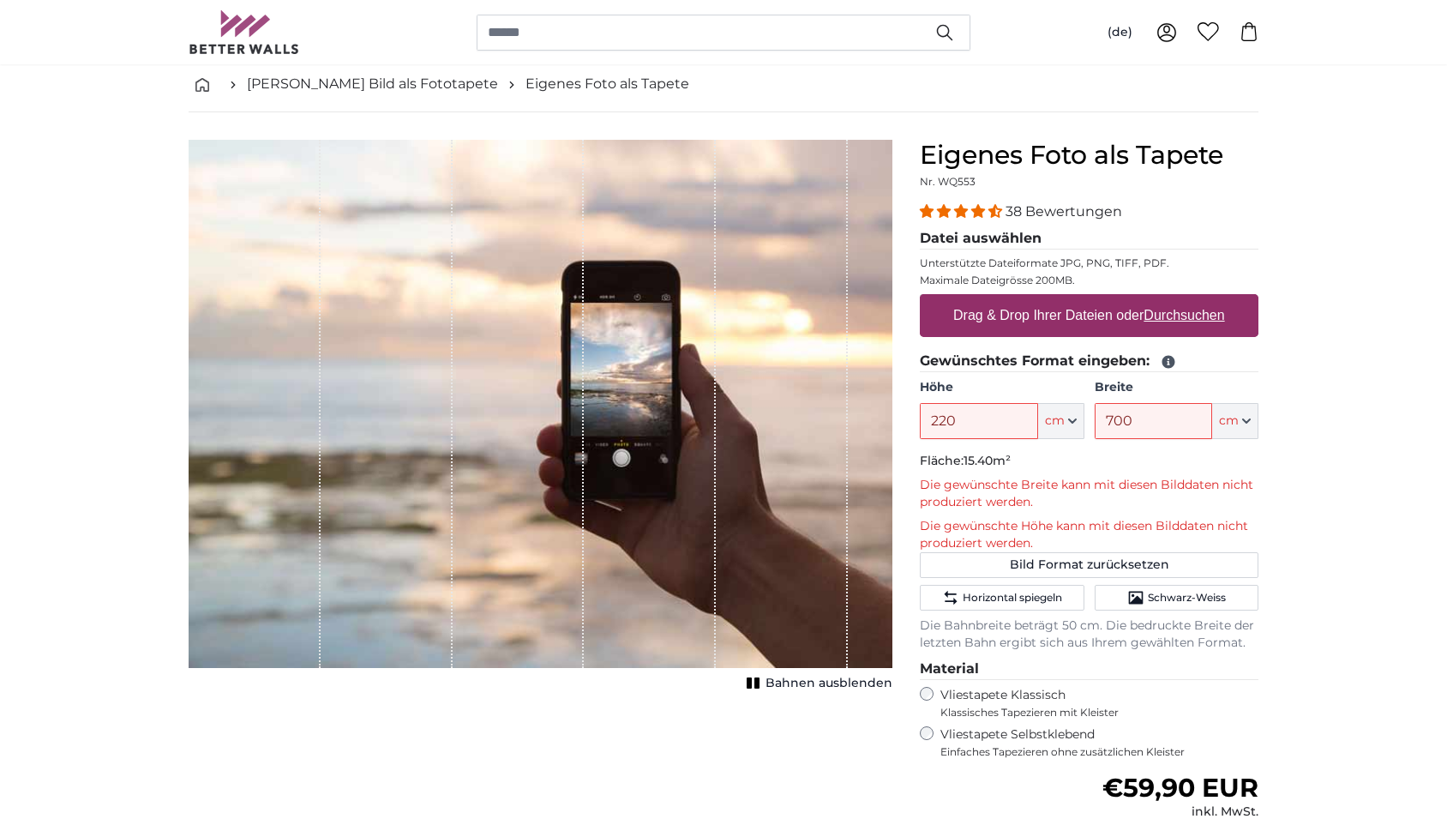
click at [1178, 315] on u "Durchsuchen" at bounding box center [1185, 315] width 81 height 15
click at [1178, 299] on input "Drag & Drop Ihrer Dateien oder Durchsuchen" at bounding box center [1089, 296] width 339 height 5
type input "**********"
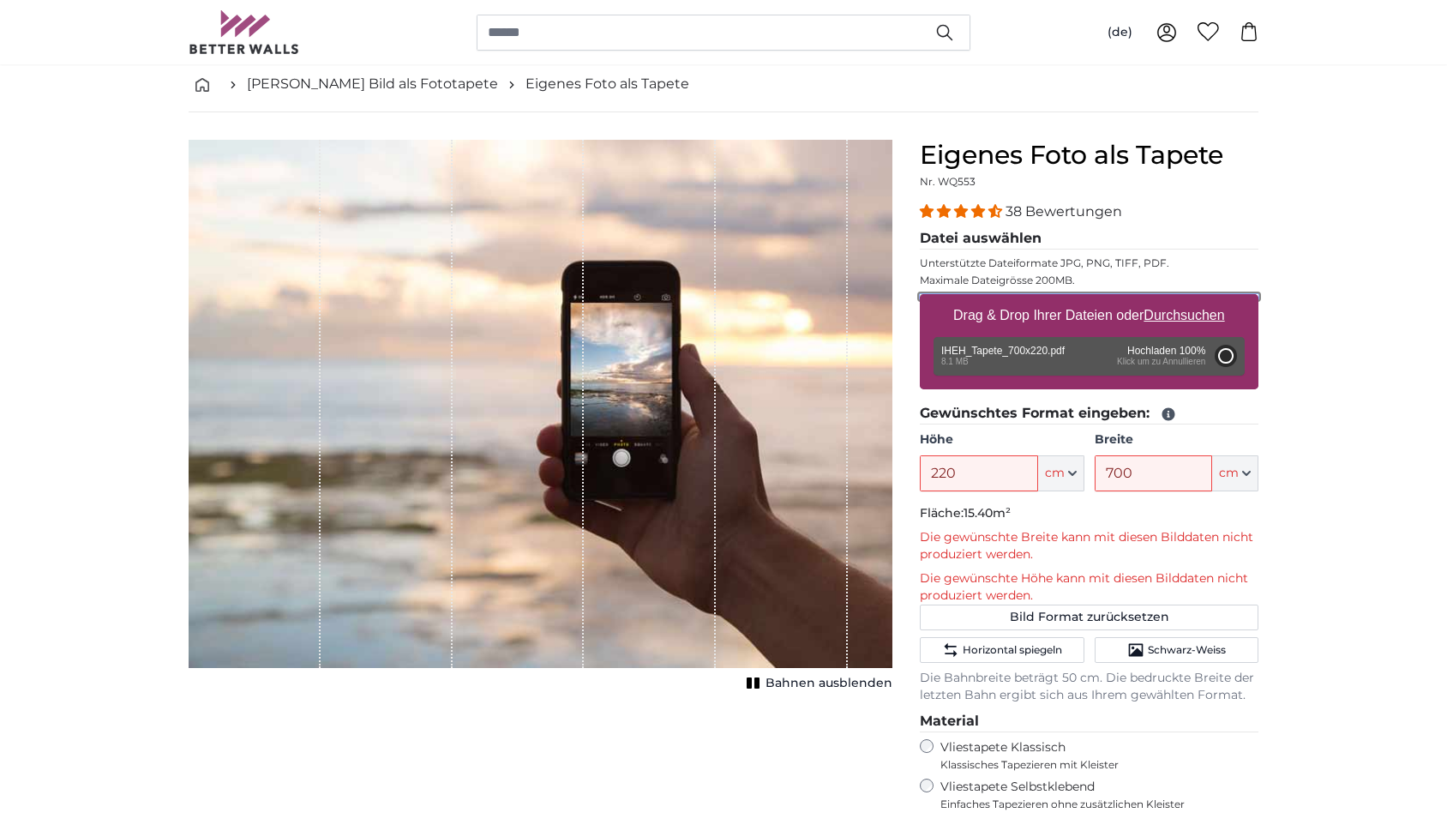
type input "200"
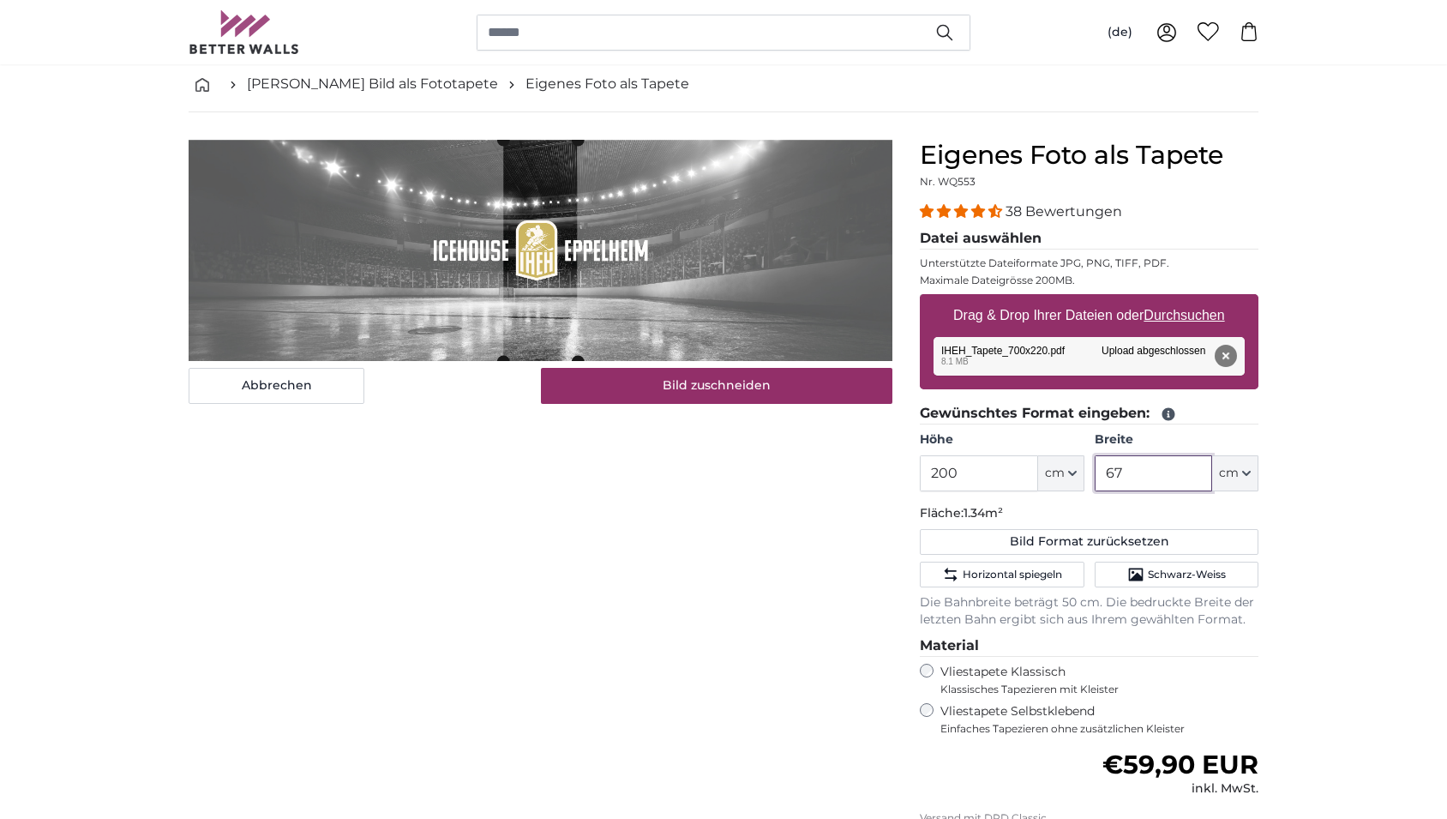
click at [1143, 476] on input "67" at bounding box center [1153, 473] width 117 height 36
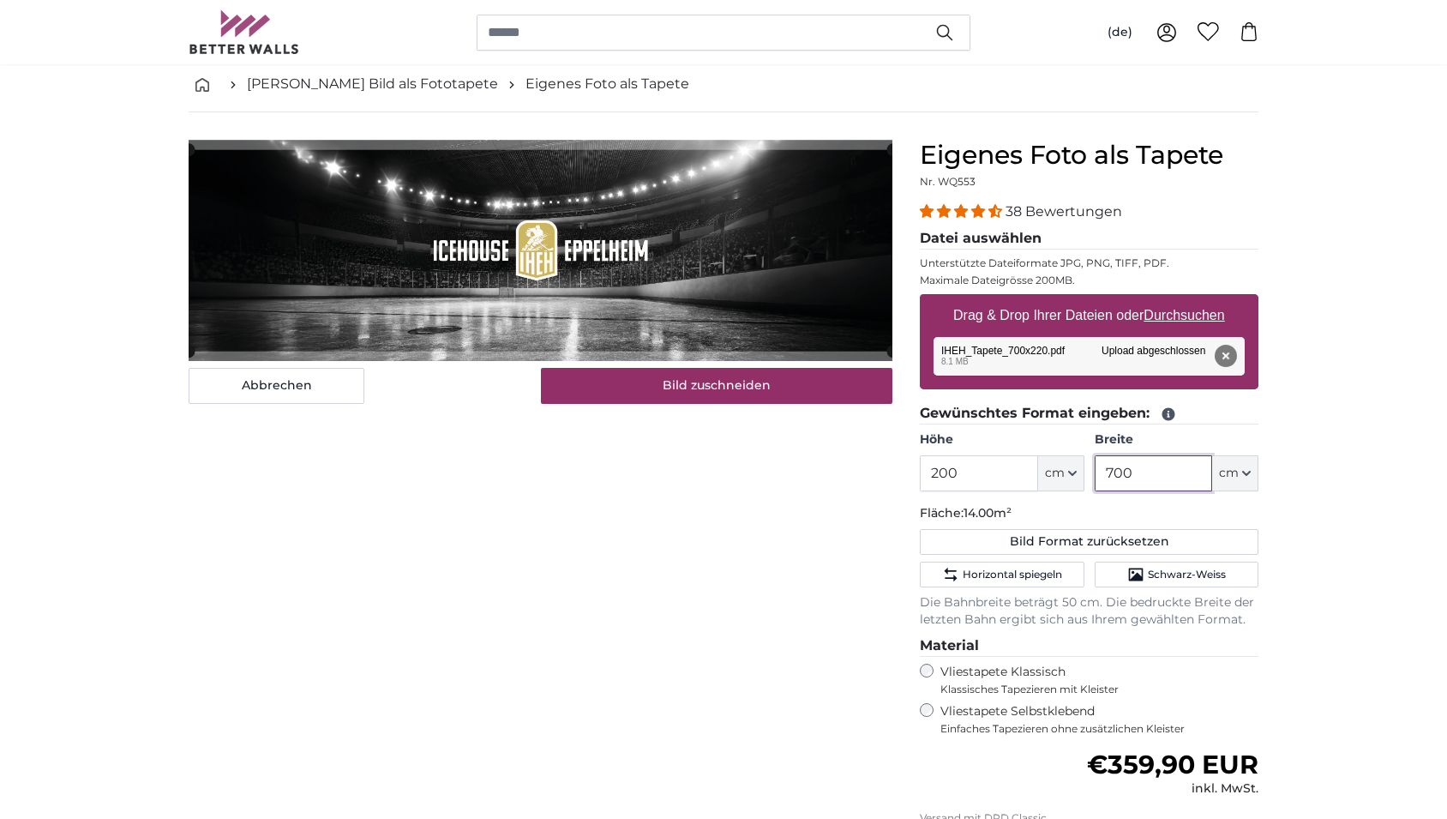
type input "700"
click at [948, 468] on input "200" at bounding box center [978, 473] width 117 height 36
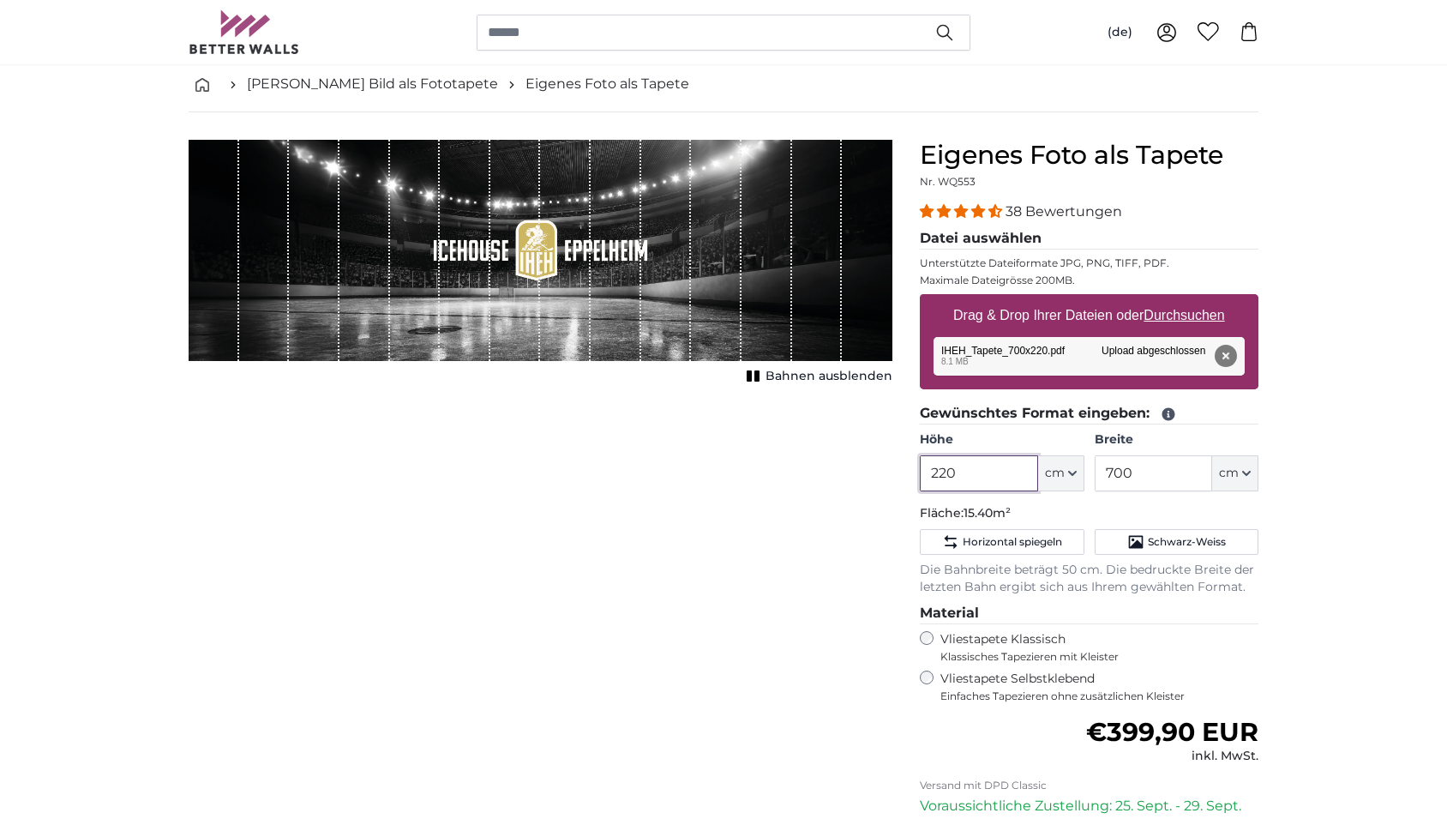
type input "220"
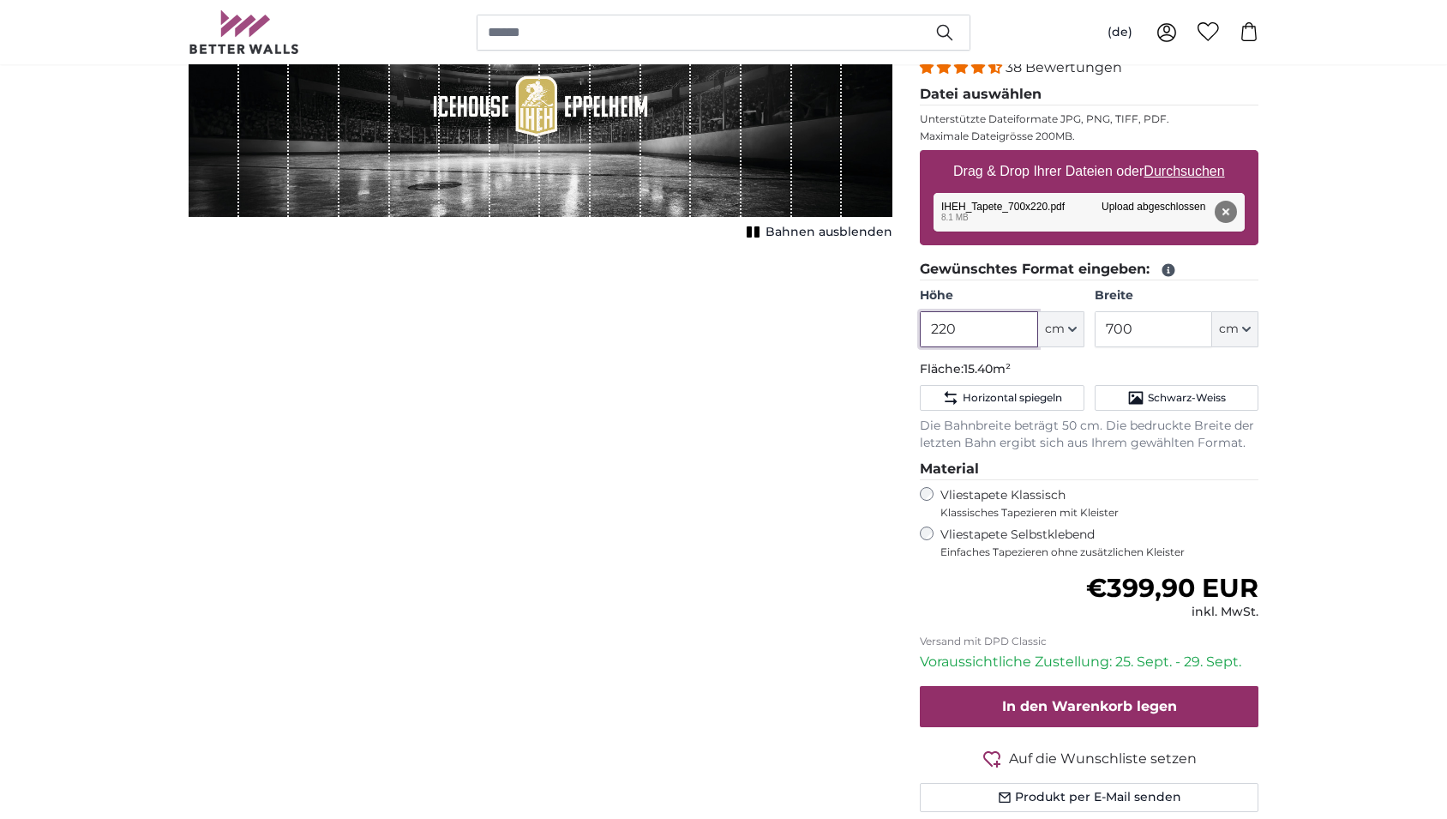
scroll to position [231, 0]
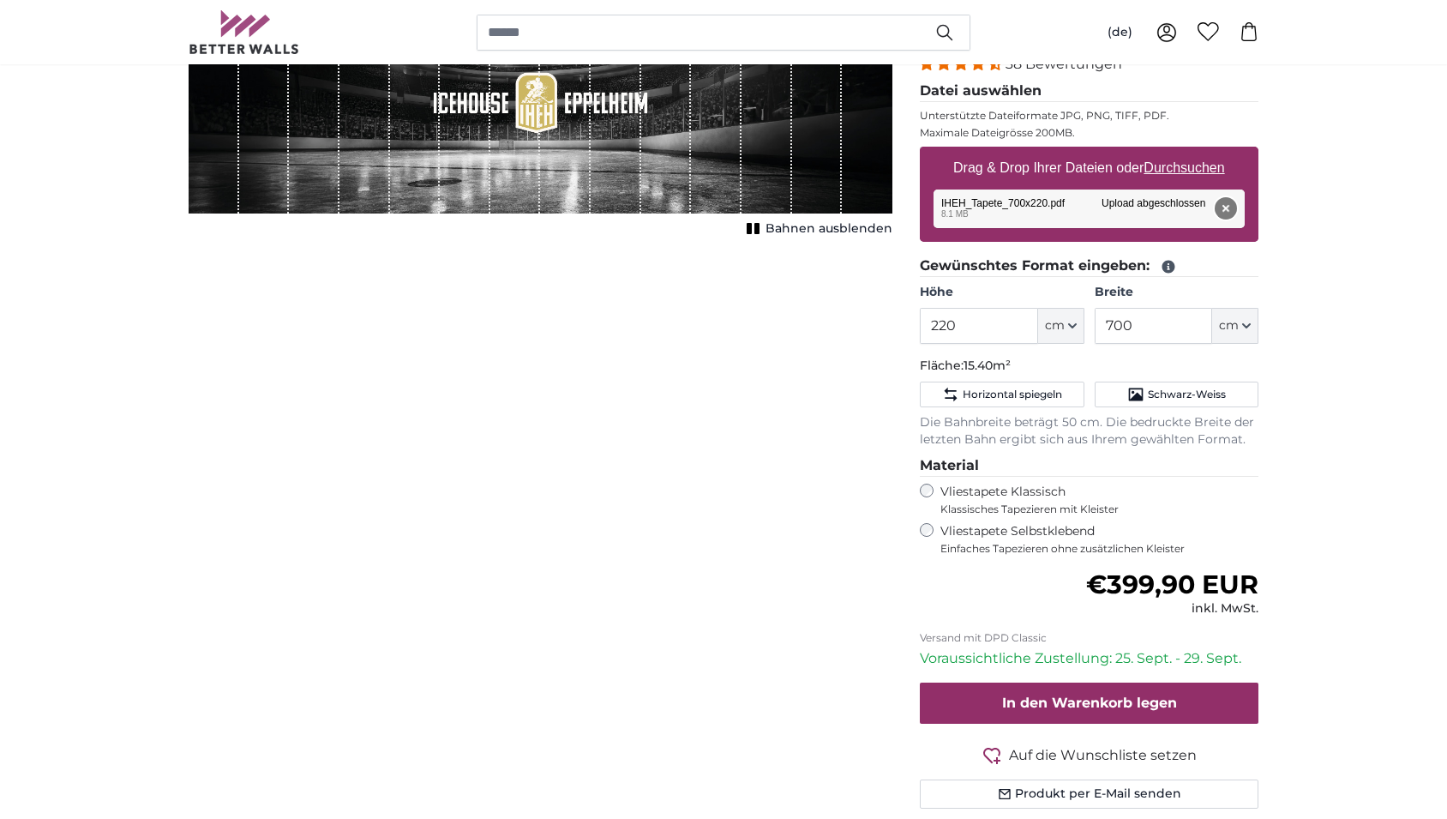
click at [1231, 208] on button "Entfernen" at bounding box center [1226, 208] width 22 height 22
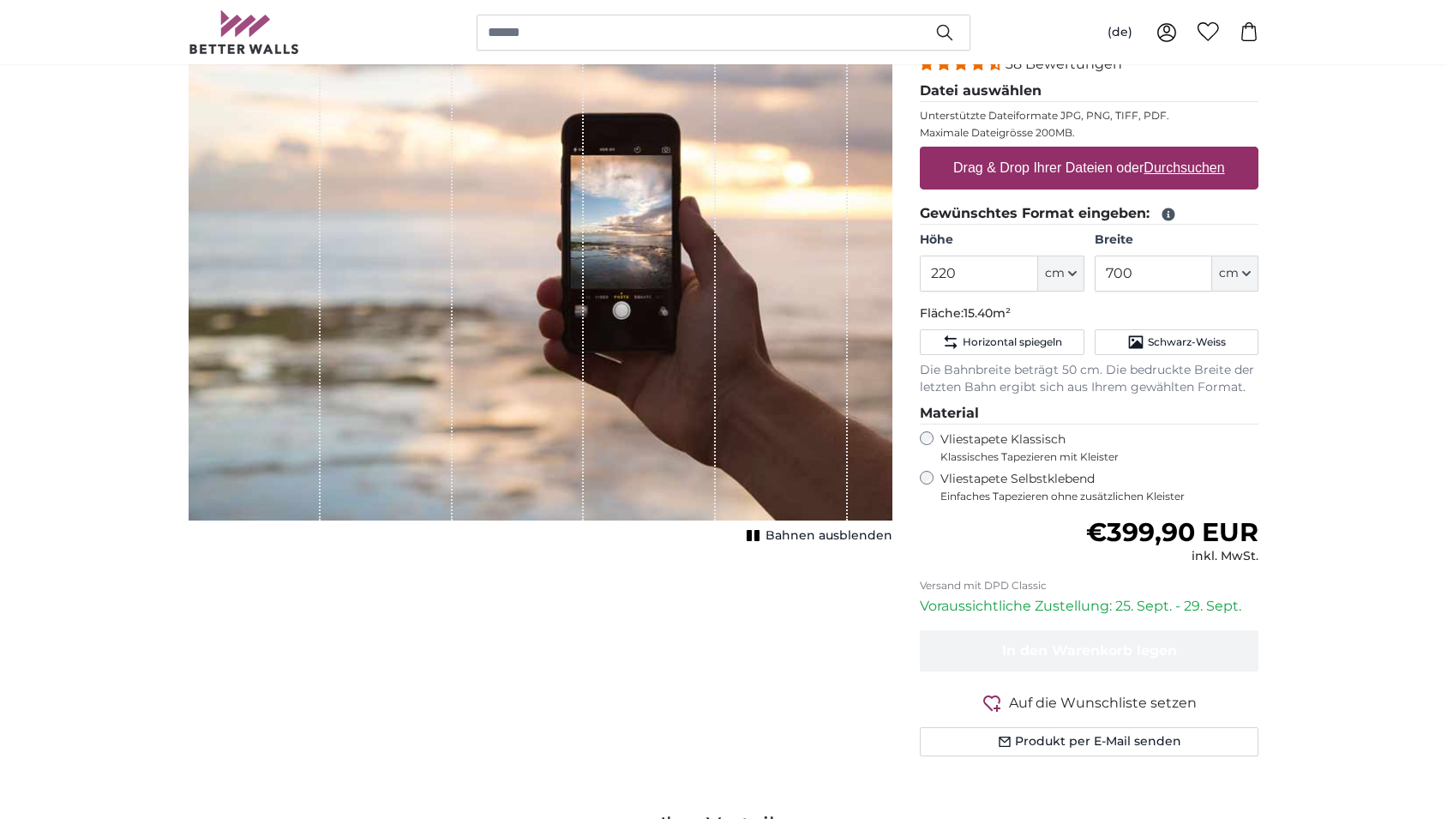
click at [1203, 171] on u "Durchsuchen" at bounding box center [1185, 167] width 81 height 15
click at [1203, 152] on input "Drag & Drop Ihrer Dateien oder Durchsuchen" at bounding box center [1089, 149] width 339 height 5
type input "**********"
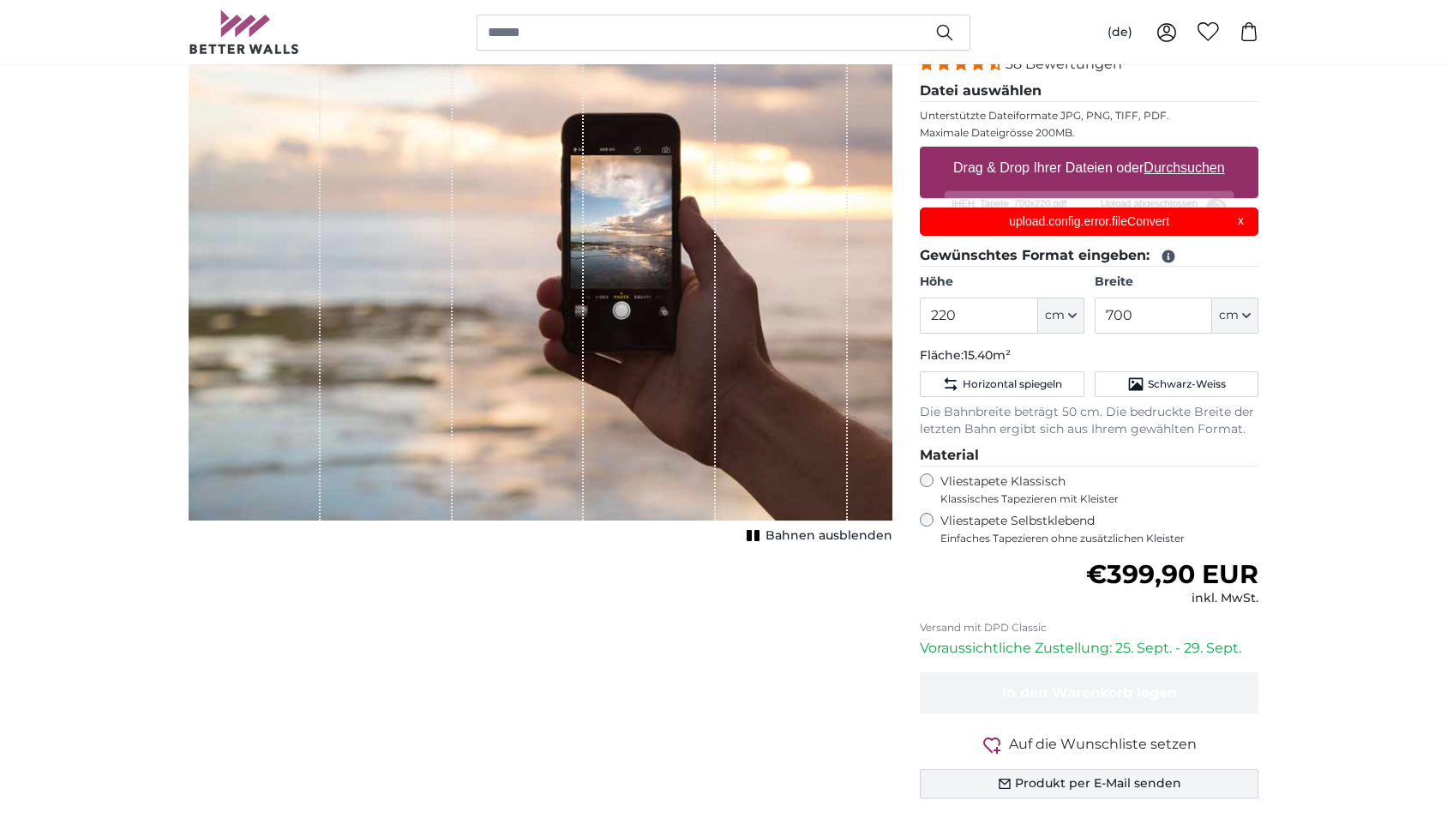
scroll to position [0, 0]
click at [1194, 169] on u "Durchsuchen" at bounding box center [1185, 167] width 81 height 15
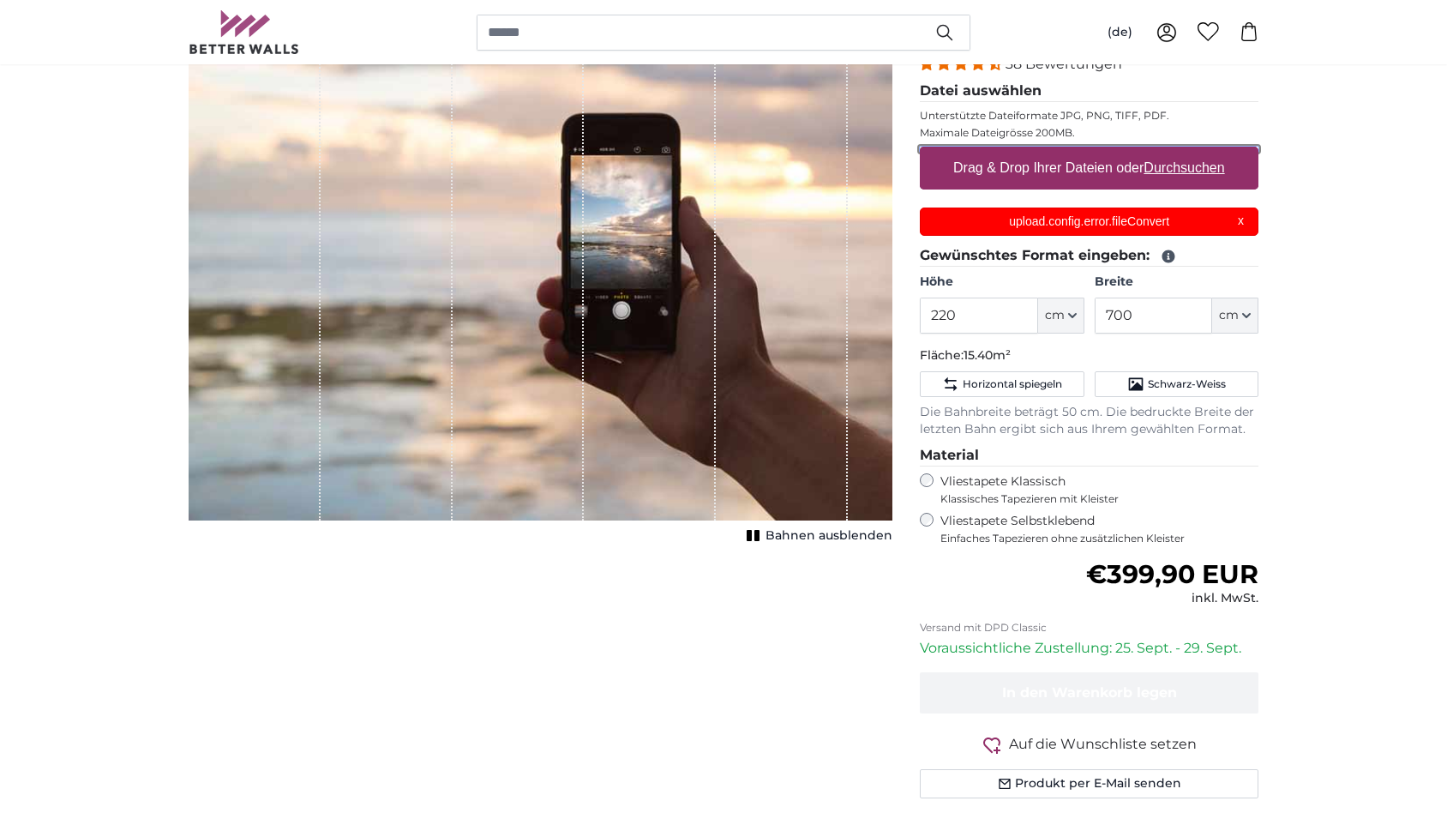
click at [1194, 152] on input "Drag & Drop Ihrer Dateien oder Durchsuchen" at bounding box center [1089, 149] width 339 height 5
type input "**********"
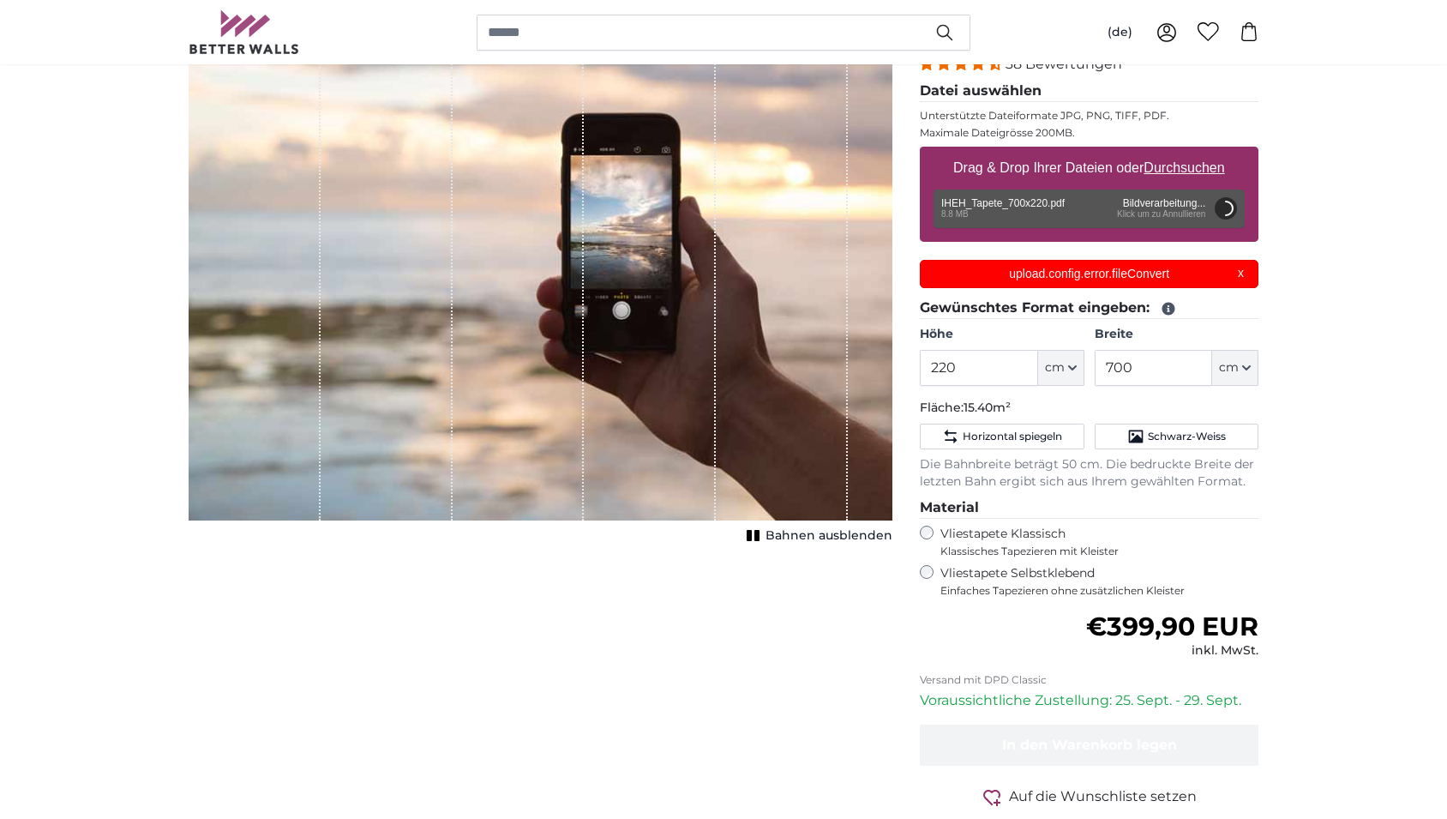
click at [1168, 217] on div "Entfernen Nochmal versuchen Entfernen Hochladen Abbrechen Nochmal versuchen Ent…" at bounding box center [1089, 209] width 311 height 39
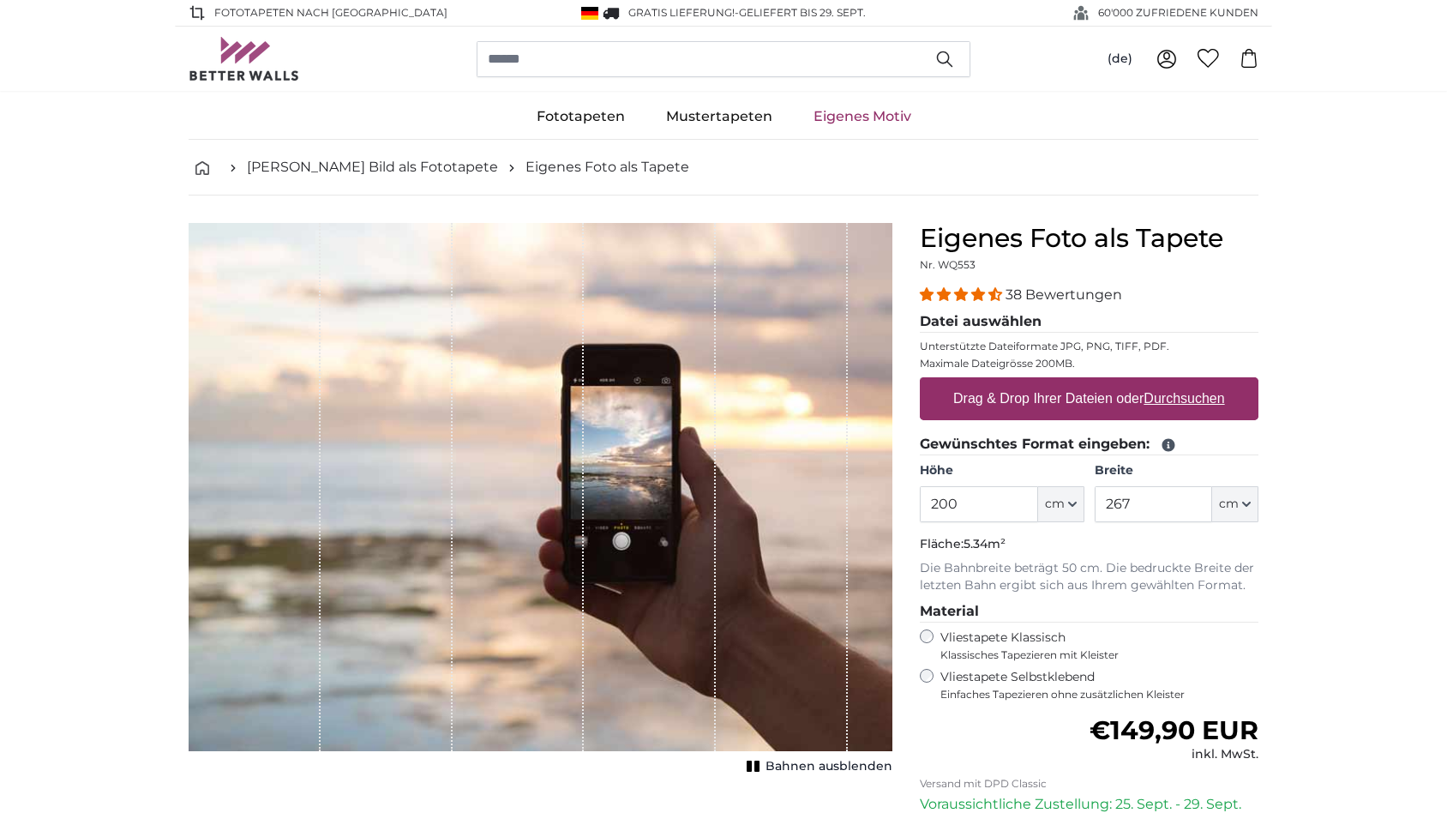
click at [968, 504] on input "200" at bounding box center [978, 504] width 117 height 36
type input "220"
click at [1134, 507] on input "267" at bounding box center [1153, 504] width 117 height 36
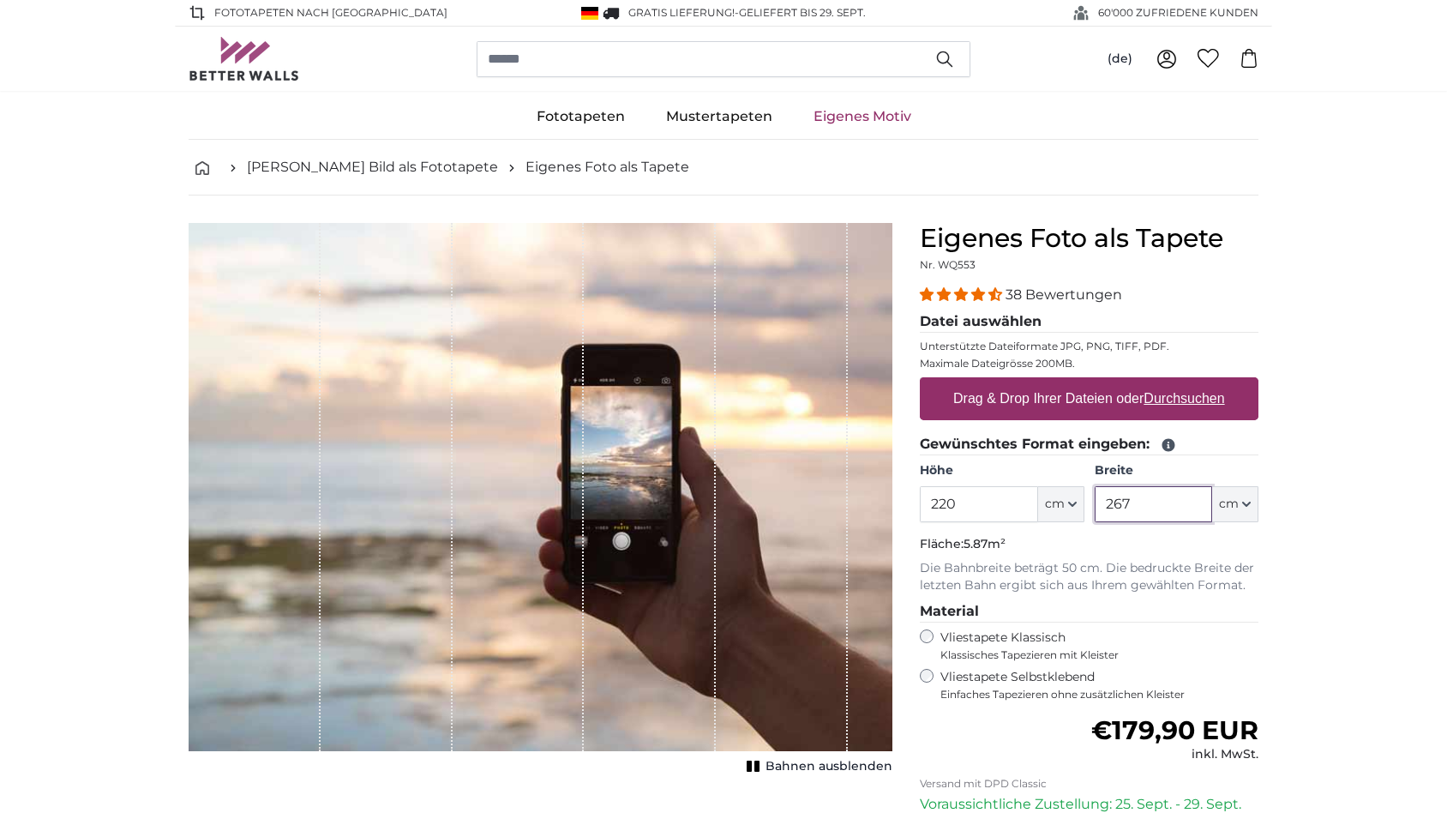
click at [1134, 507] on input "267" at bounding box center [1153, 504] width 117 height 36
type input "690"
click at [1197, 400] on u "Durchsuchen" at bounding box center [1185, 398] width 81 height 15
click at [1197, 382] on input "Drag & Drop Ihrer Dateien oder Durchsuchen" at bounding box center [1089, 379] width 339 height 5
type input "**********"
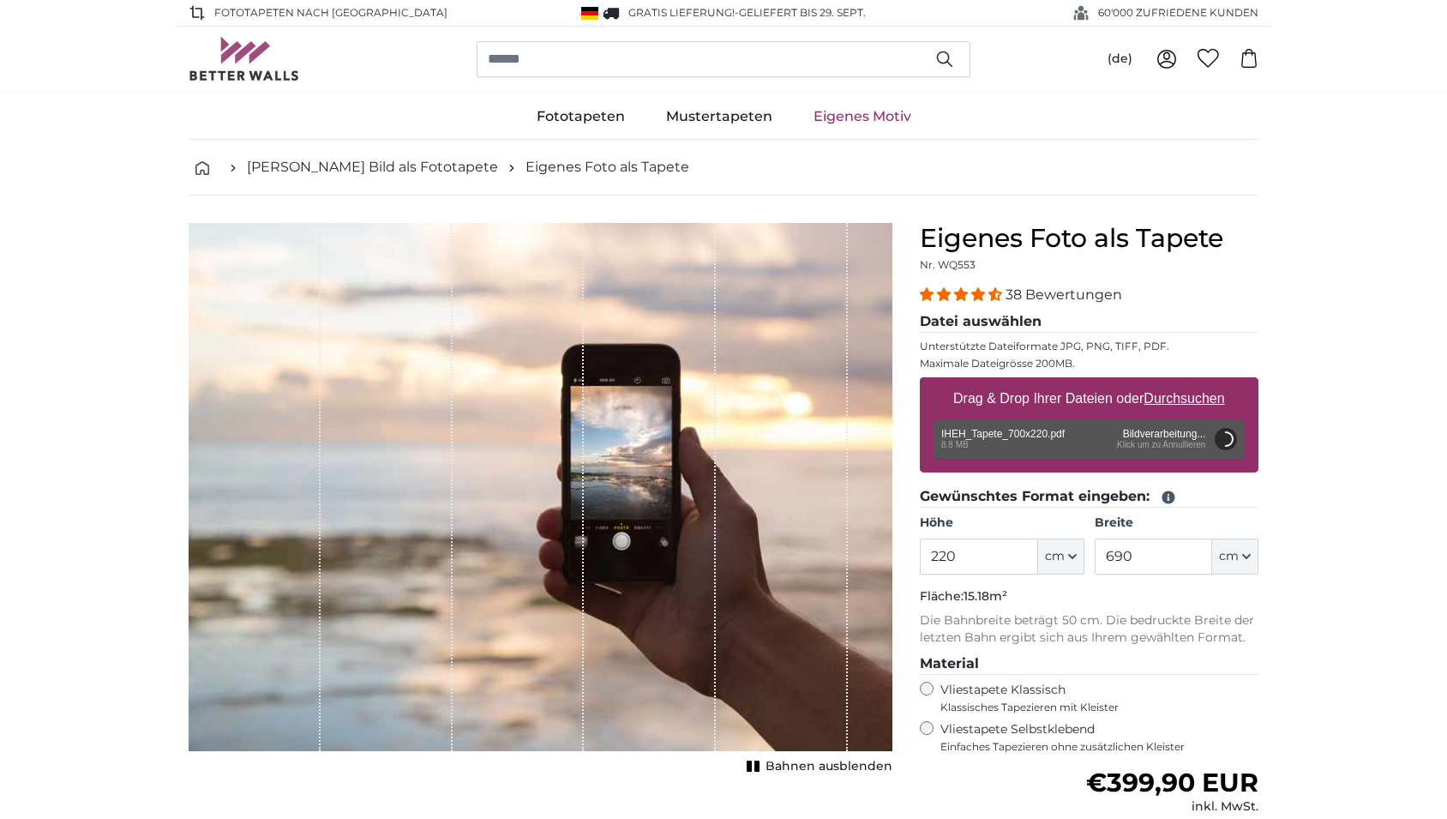
click at [995, 296] on span "4.34 stars" at bounding box center [996, 294] width 14 height 14
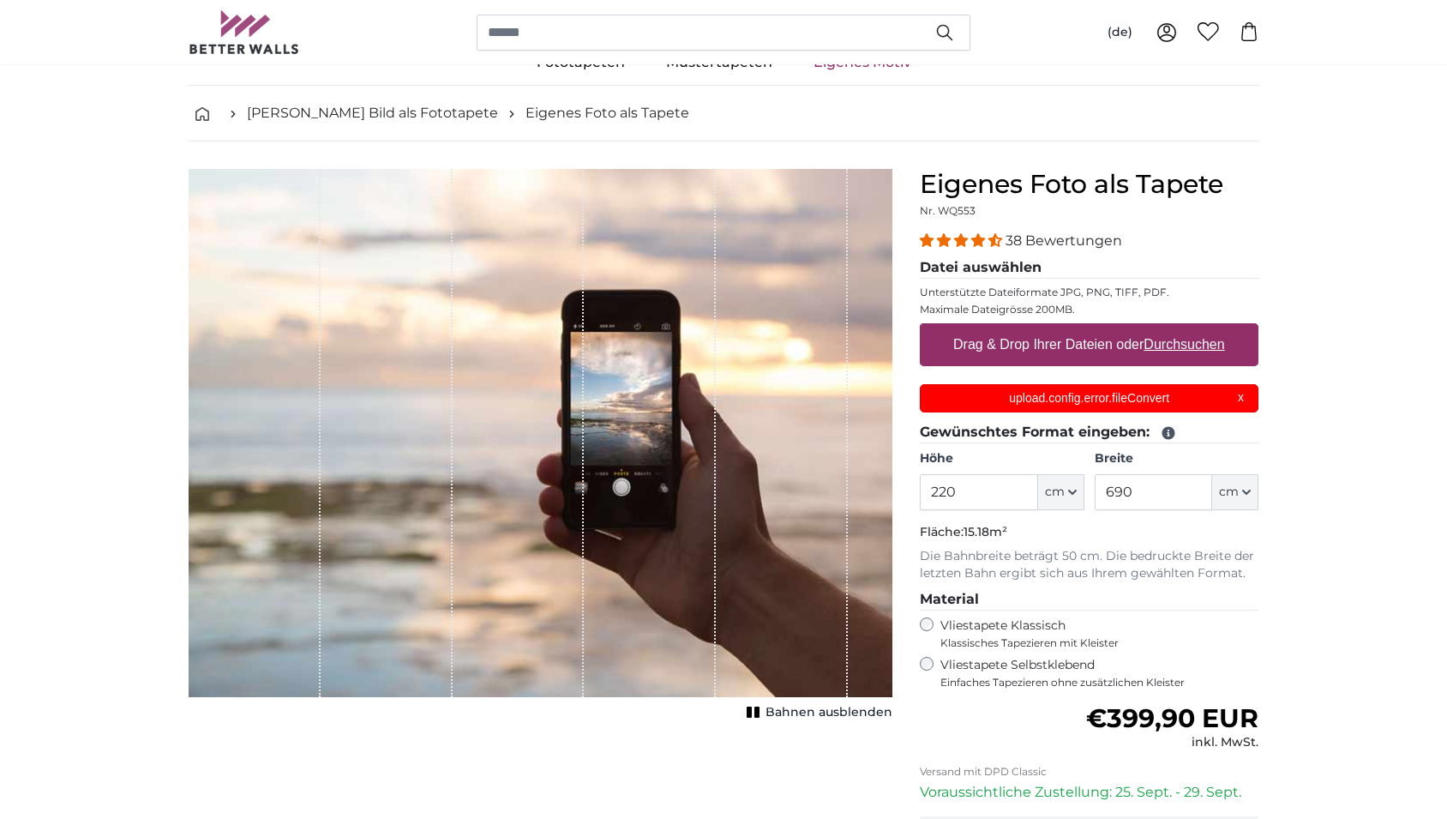
click at [1242, 397] on div "upload.config.error.fileConvert X" at bounding box center [1089, 398] width 339 height 28
